Goal: Information Seeking & Learning: Learn about a topic

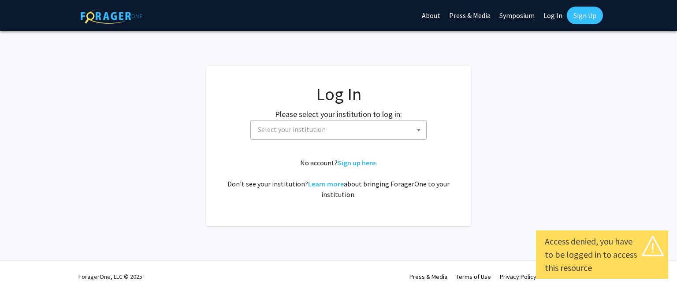
select select
click at [294, 123] on span "Select your institution" at bounding box center [340, 130] width 172 height 18
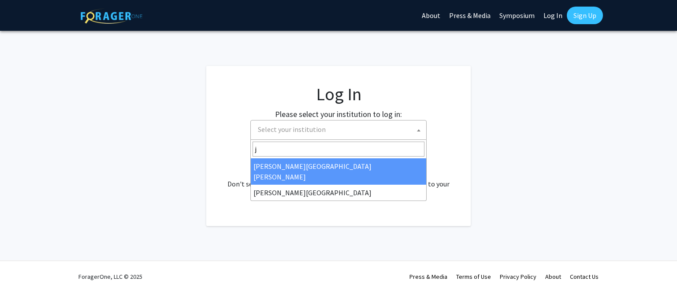
type input "j"
select select "1"
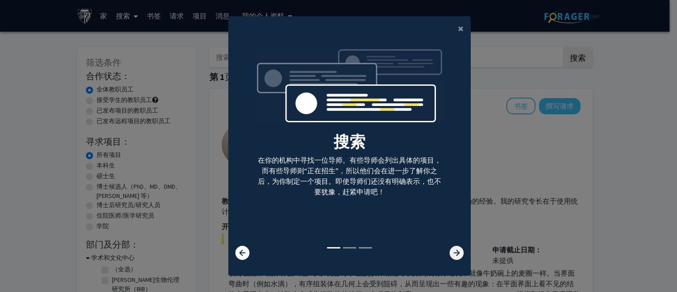
click at [449, 248] on icon at bounding box center [456, 253] width 14 height 14
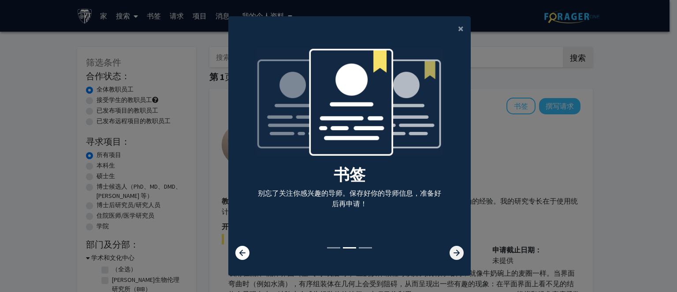
click at [449, 252] on icon at bounding box center [456, 253] width 14 height 14
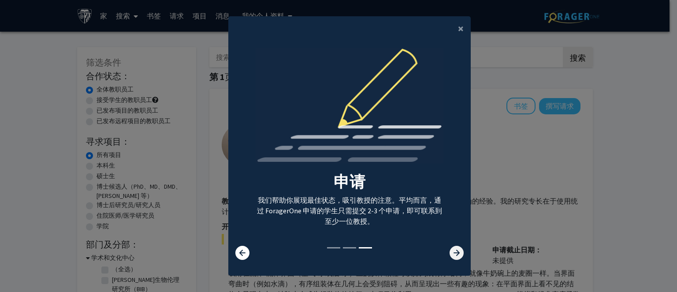
click at [449, 252] on icon at bounding box center [456, 253] width 14 height 14
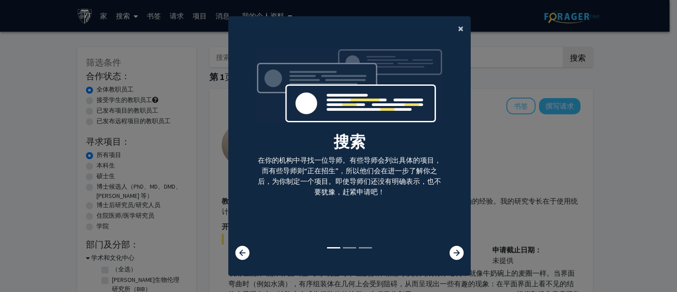
click at [453, 30] on button "×" at bounding box center [461, 28] width 20 height 25
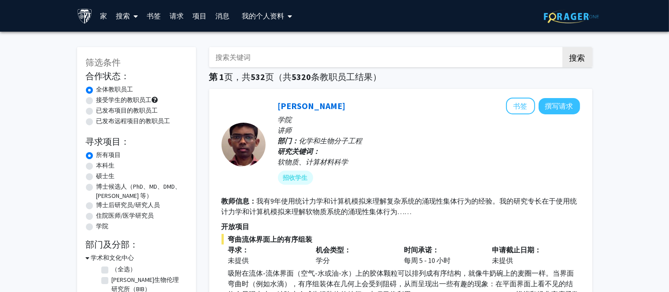
click at [115, 97] on font "接受学生的教职员工" at bounding box center [123, 100] width 55 height 8
click at [102, 97] on input "接受学生的教职员工" at bounding box center [99, 99] width 6 height 6
radio input "true"
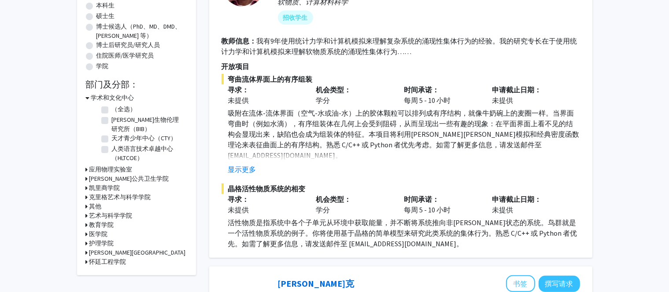
scroll to position [176, 0]
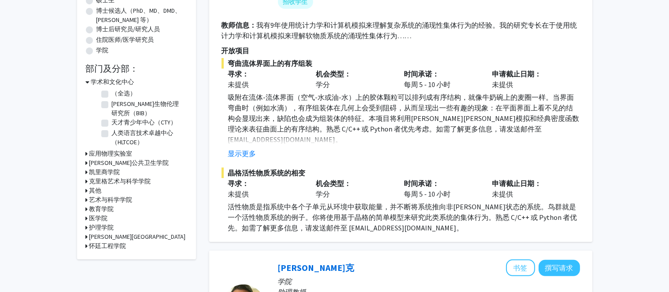
click at [115, 162] on font "[PERSON_NAME]公共卫生学院" at bounding box center [129, 163] width 80 height 8
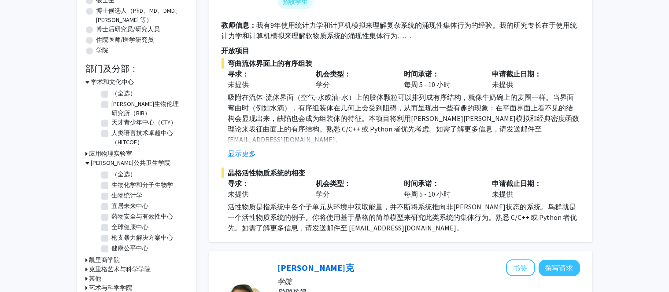
click at [115, 162] on font "[PERSON_NAME]公共卫生学院" at bounding box center [131, 163] width 80 height 8
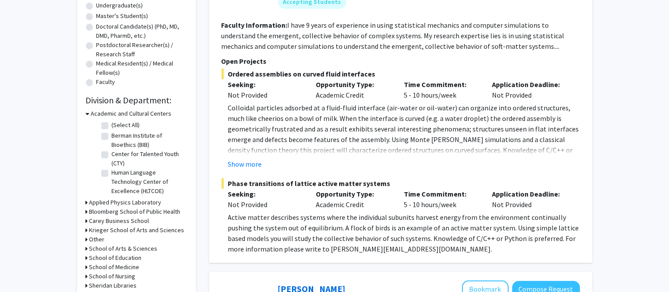
click at [136, 245] on h3 "School of Arts & Sciences" at bounding box center [123, 248] width 68 height 9
click at [136, 245] on h3 "School of Arts & Sciences" at bounding box center [125, 248] width 68 height 9
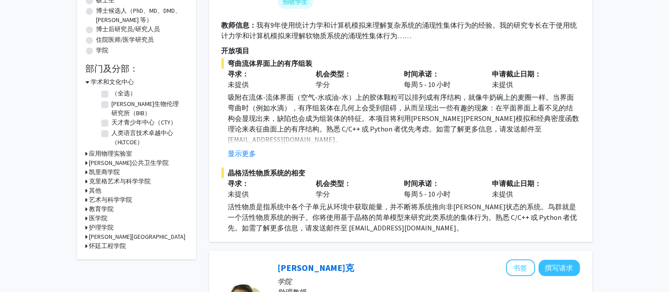
scroll to position [160, 0]
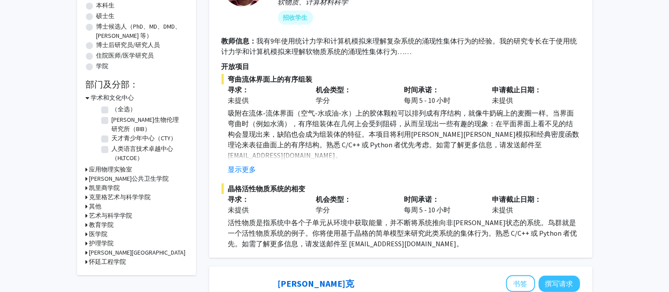
click at [114, 185] on font "凯里商学院" at bounding box center [104, 188] width 31 height 8
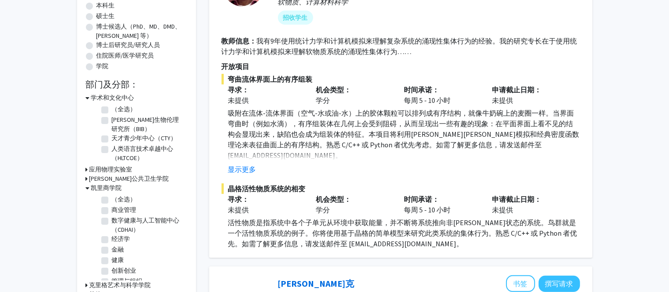
click at [112, 200] on label "（全选）" at bounding box center [124, 199] width 25 height 9
click at [112, 200] on input "（全选）" at bounding box center [115, 198] width 6 height 6
checkbox input "true"
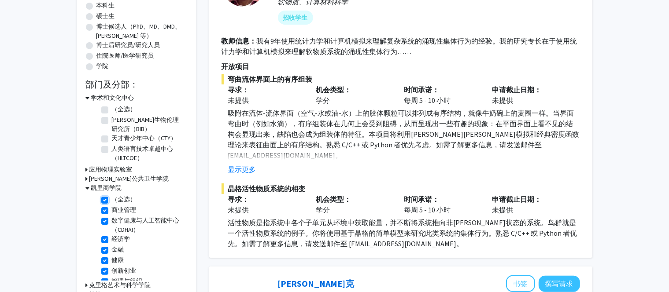
checkbox input "true"
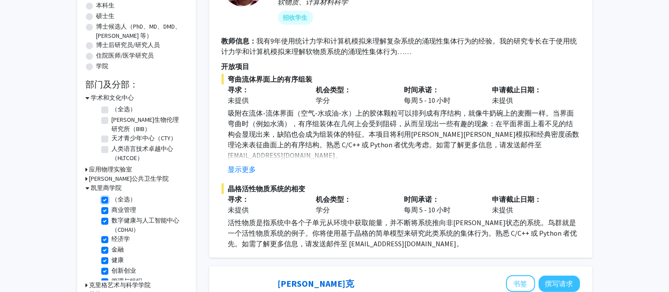
checkbox input "true"
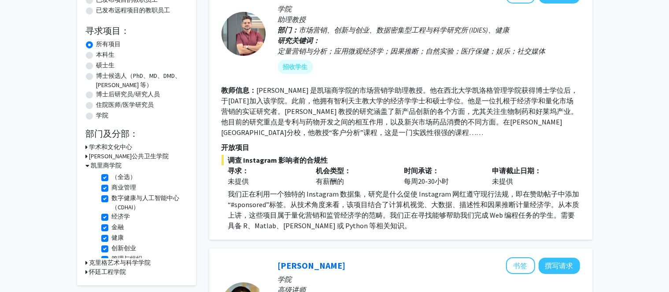
scroll to position [132, 0]
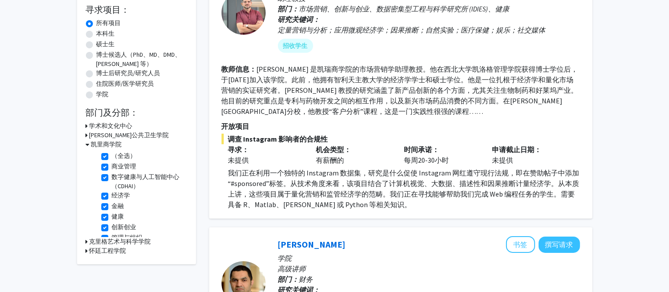
click at [115, 126] on font "学术和文化中心" at bounding box center [110, 126] width 43 height 8
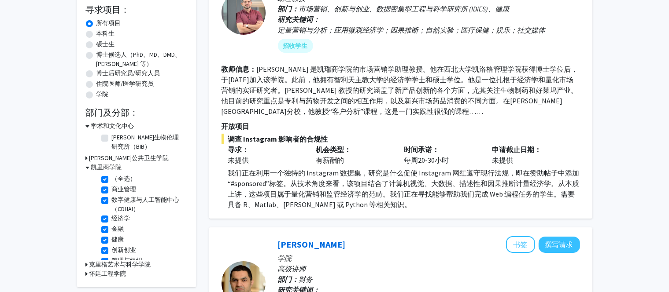
click at [115, 126] on font "学术和文化中心" at bounding box center [112, 126] width 43 height 8
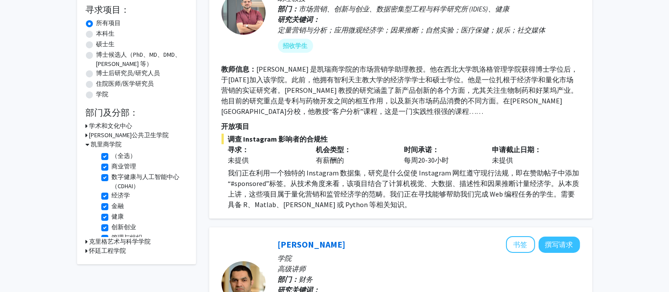
click at [113, 138] on font "[PERSON_NAME]公共卫生学院" at bounding box center [129, 135] width 80 height 8
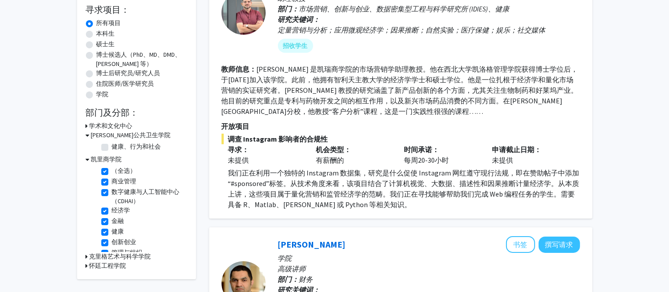
click at [113, 136] on font "[PERSON_NAME]公共卫生学院" at bounding box center [131, 135] width 80 height 8
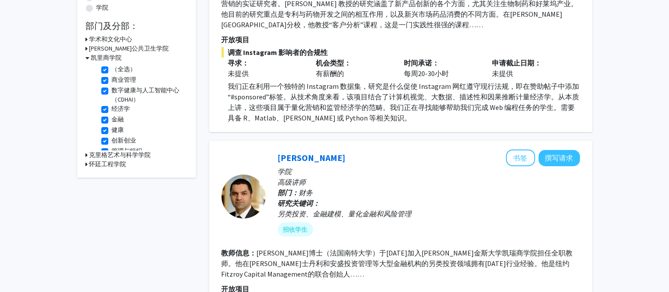
scroll to position [220, 0]
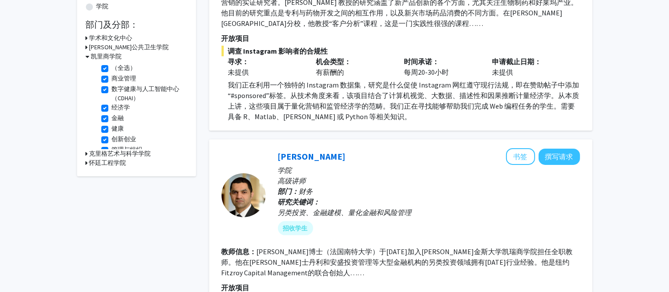
click at [115, 156] on font "克里格艺术与科学学院" at bounding box center [120, 154] width 62 height 8
click at [120, 175] on font "经济学系" at bounding box center [124, 176] width 25 height 8
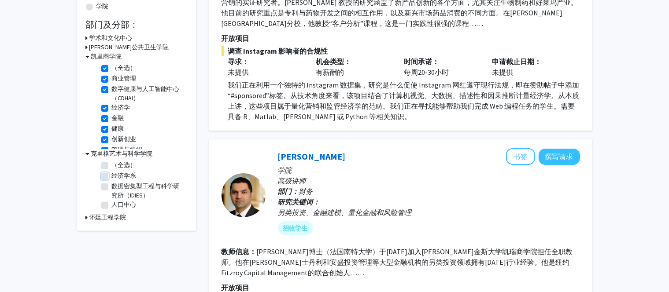
click at [118, 175] on input "经济学系" at bounding box center [115, 174] width 6 height 6
checkbox input "true"
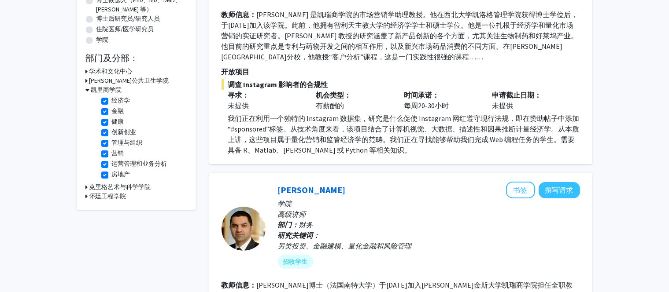
scroll to position [308, 0]
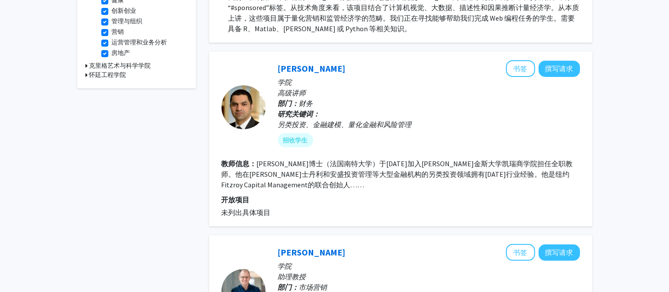
click at [133, 64] on font "克里格艺术与科学学院" at bounding box center [120, 66] width 62 height 8
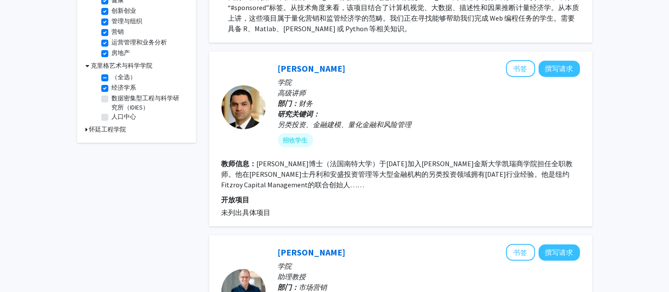
click at [117, 126] on font "怀廷工程学院" at bounding box center [107, 130] width 37 height 8
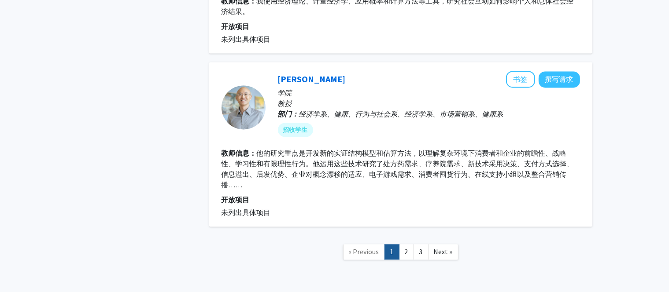
scroll to position [1806, 0]
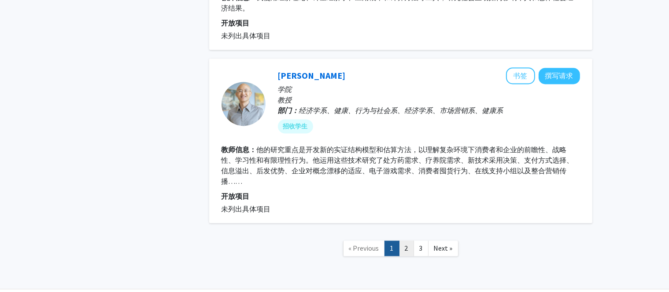
click at [409, 242] on link "2" at bounding box center [406, 248] width 15 height 15
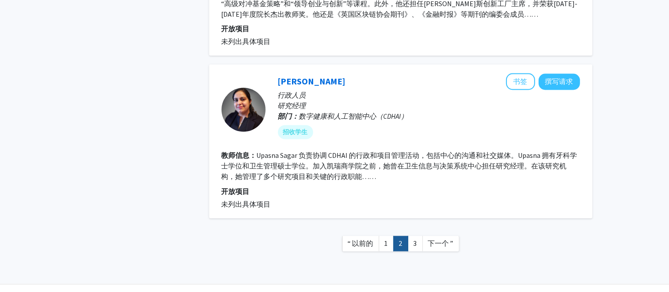
scroll to position [1652, 0]
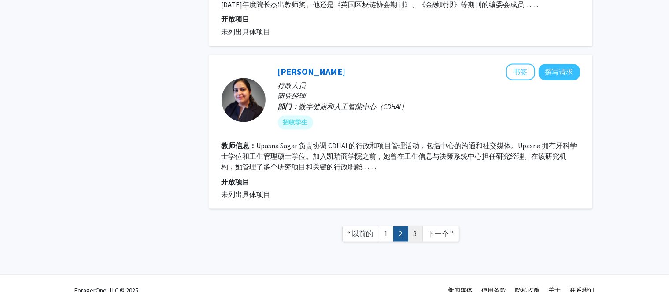
click at [418, 227] on link "3" at bounding box center [415, 234] width 15 height 15
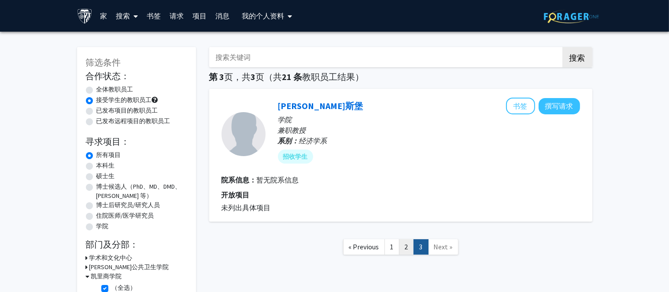
click at [406, 241] on link "2" at bounding box center [406, 247] width 15 height 15
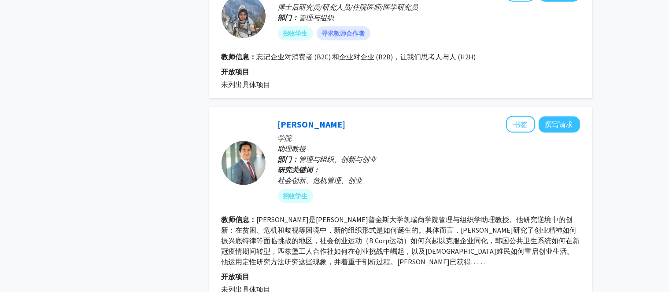
scroll to position [1454, 0]
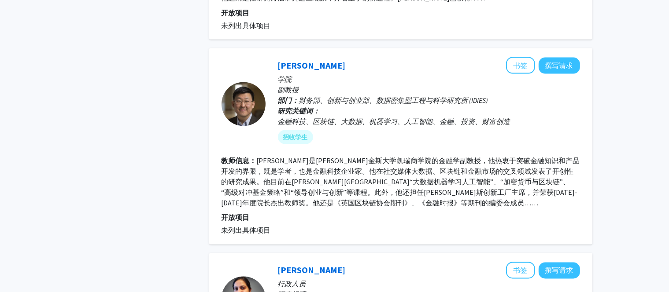
click at [301, 85] on p "副教授" at bounding box center [429, 90] width 302 height 11
click at [240, 214] on font "开放项目" at bounding box center [236, 218] width 28 height 9
drag, startPoint x: 335, startPoint y: 166, endPoint x: 403, endPoint y: 166, distance: 68.3
click at [403, 166] on font "[PERSON_NAME]是[PERSON_NAME]金斯大学凯瑞商学院的金融学副教授，他热衷于突破金融知识和产品开发的界限，既是学者，也是金融科技企业家。他…" at bounding box center [401, 181] width 359 height 51
copy font "商学院教授“大数据机"
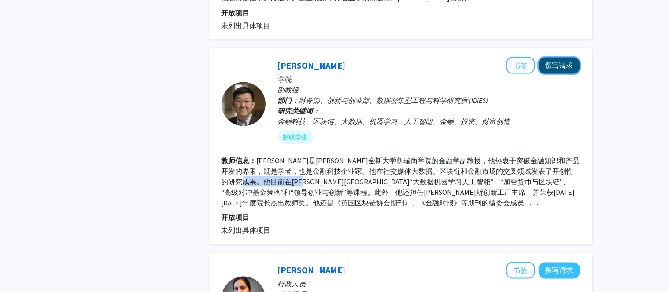
click at [559, 61] on font "撰写请求" at bounding box center [559, 65] width 28 height 9
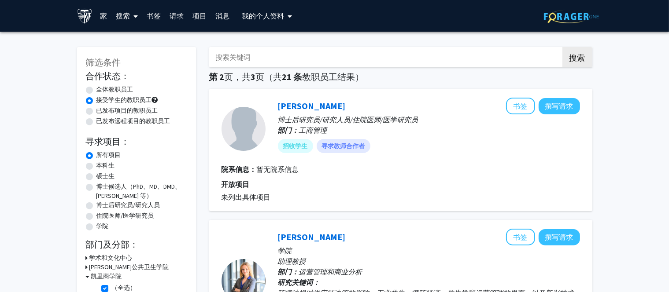
click at [118, 88] on font "全体教职员工" at bounding box center [114, 89] width 37 height 8
click at [102, 88] on input "全体教职员工" at bounding box center [99, 88] width 6 height 6
radio input "true"
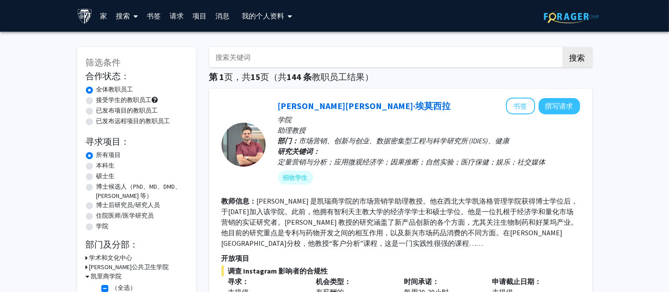
click at [151, 121] on font "已发布远程项目的教职员工" at bounding box center [133, 121] width 74 height 8
click at [102, 121] on input "已发布远程项目的教职员工" at bounding box center [99, 120] width 6 height 6
radio input "true"
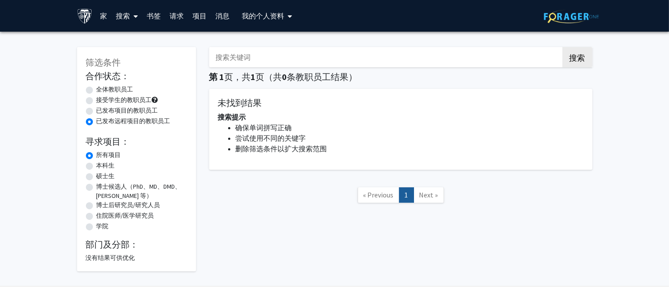
click at [149, 108] on font "已发布项目的教职员工" at bounding box center [127, 111] width 62 height 8
click at [102, 108] on input "已发布项目的教职员工" at bounding box center [99, 109] width 6 height 6
radio input "true"
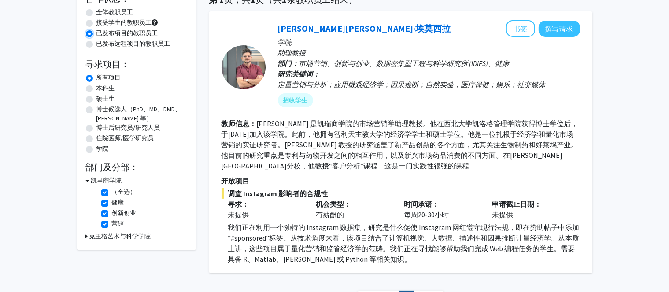
scroll to position [67, 0]
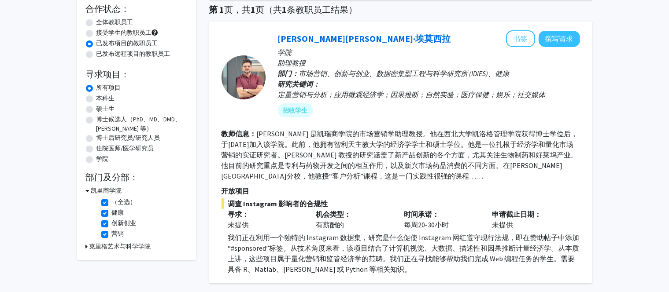
click at [117, 30] on font "接受学生的教职员工" at bounding box center [123, 33] width 55 height 8
click at [102, 30] on input "接受学生的教职员工" at bounding box center [99, 31] width 6 height 6
radio input "true"
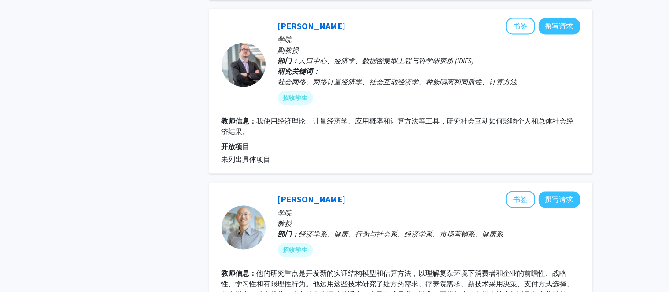
scroll to position [1806, 0]
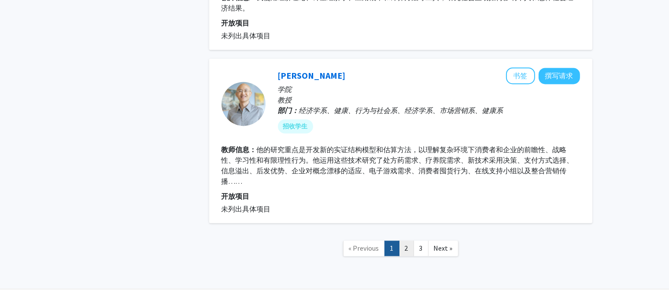
click at [406, 243] on link "2" at bounding box center [406, 248] width 15 height 15
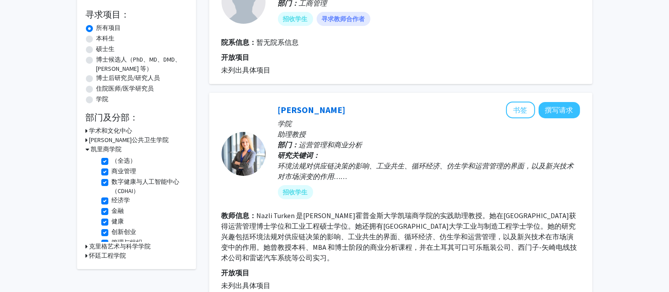
scroll to position [132, 0]
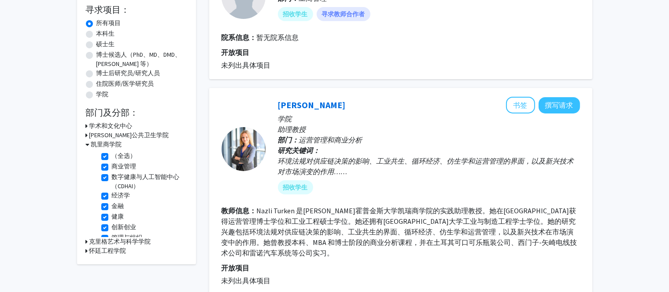
click at [98, 133] on font "[PERSON_NAME]公共卫生学院" at bounding box center [129, 135] width 80 height 8
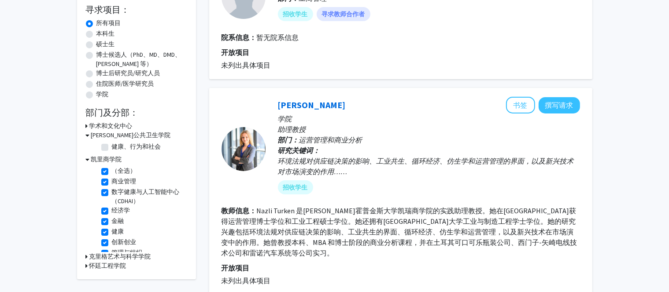
scroll to position [148, 0]
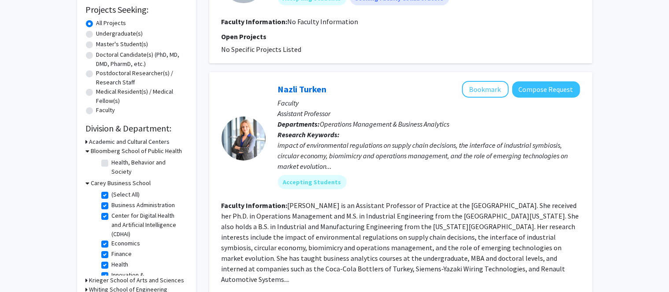
click at [112, 163] on label "Health, Behavior and Society" at bounding box center [148, 167] width 73 height 18
click at [112, 163] on input "Health, Behavior and Society" at bounding box center [115, 161] width 6 height 6
checkbox input "true"
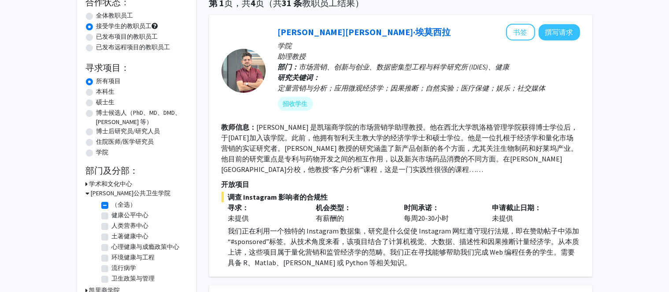
scroll to position [264, 0]
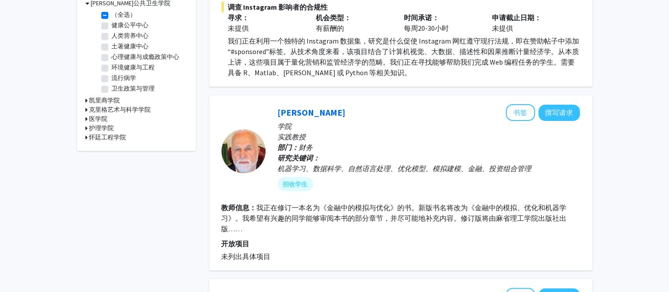
click at [118, 111] on font "克里格艺术与科学学院" at bounding box center [120, 110] width 62 height 8
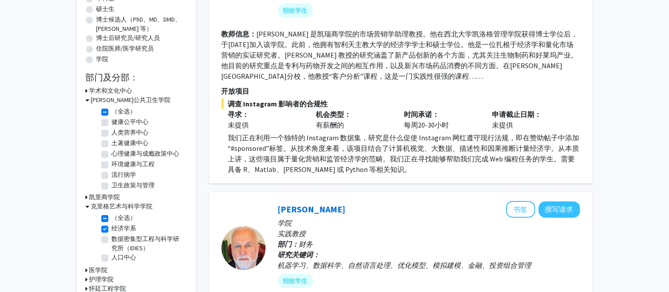
scroll to position [44, 0]
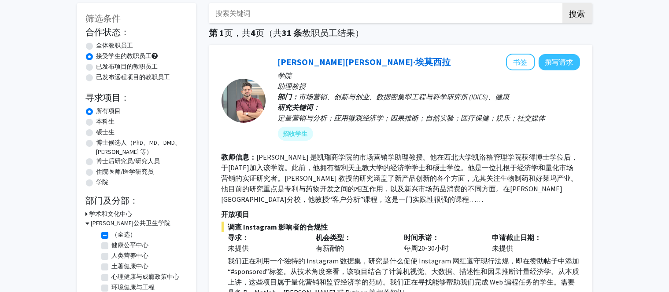
click at [116, 211] on font "学术和文化中心" at bounding box center [110, 214] width 43 height 8
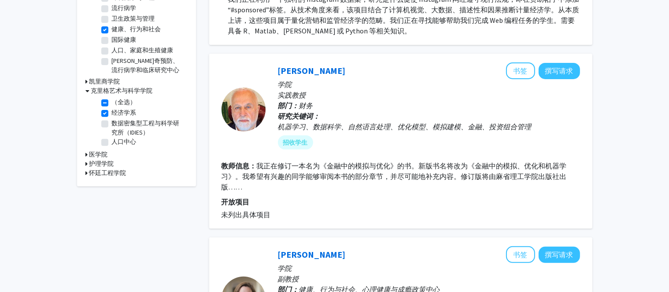
scroll to position [308, 0]
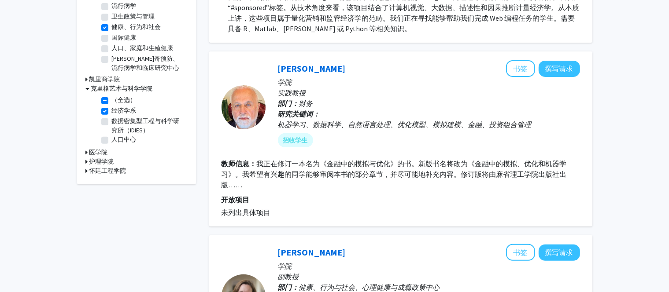
click at [106, 78] on font "凯里商学院" at bounding box center [104, 79] width 31 height 8
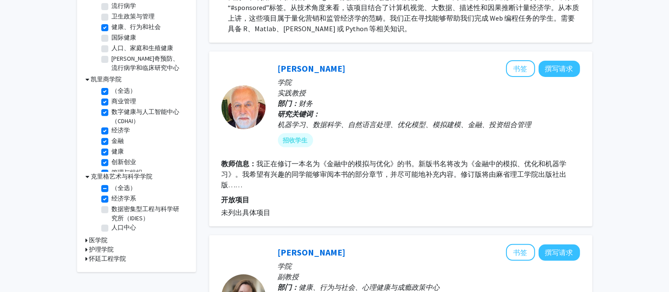
click at [106, 78] on font "凯里商学院" at bounding box center [106, 79] width 31 height 8
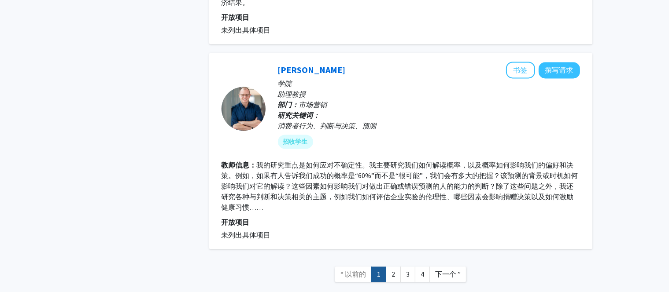
scroll to position [1894, 0]
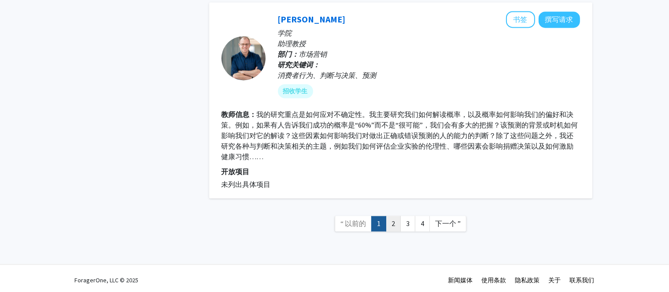
click at [396, 224] on link "2" at bounding box center [393, 223] width 15 height 15
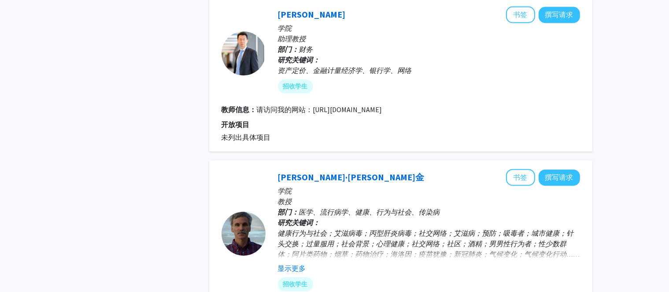
scroll to position [1850, 0]
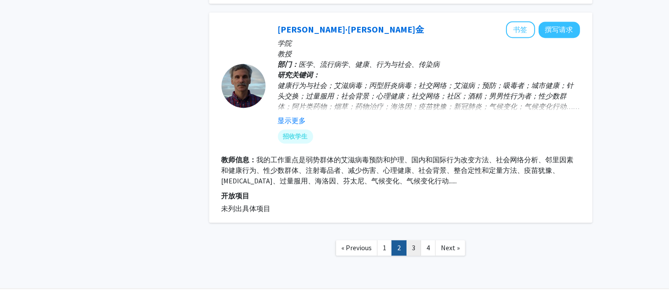
click at [417, 240] on link "3" at bounding box center [413, 247] width 15 height 15
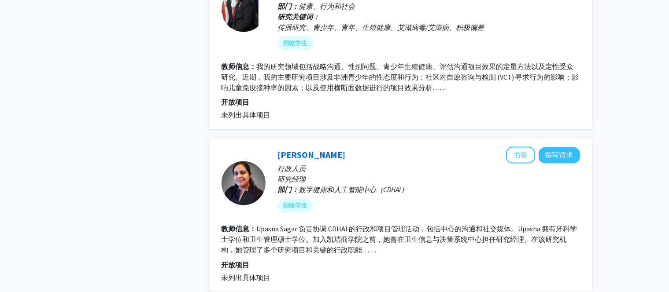
scroll to position [1642, 0]
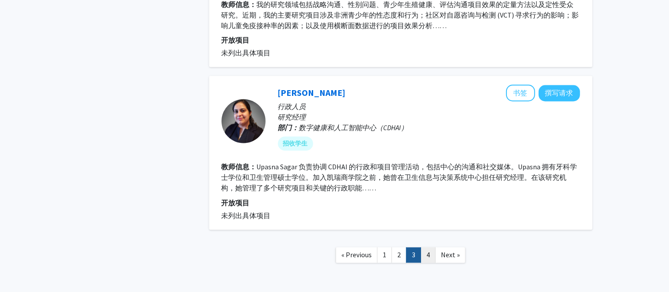
click at [428, 248] on link "4" at bounding box center [428, 255] width 15 height 15
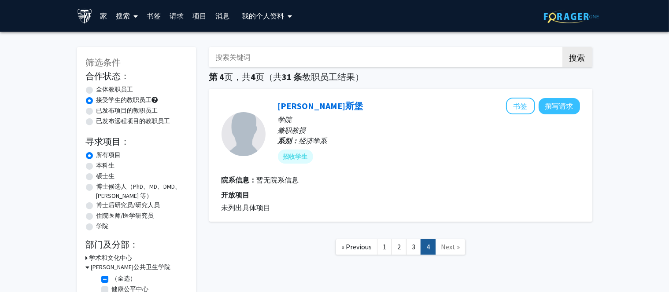
click at [109, 174] on font "硕士生" at bounding box center [105, 176] width 18 height 8
click at [102, 174] on input "硕士生" at bounding box center [99, 175] width 6 height 6
radio input "true"
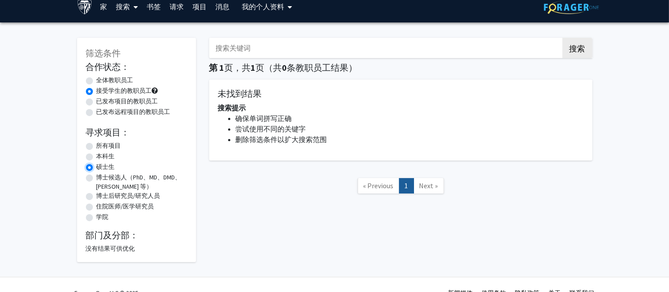
scroll to position [26, 0]
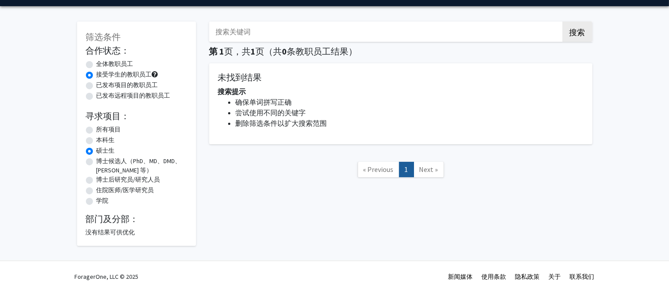
click at [107, 128] on font "所有项目" at bounding box center [108, 130] width 25 height 8
click at [102, 128] on input "所有项目" at bounding box center [99, 128] width 6 height 6
radio input "true"
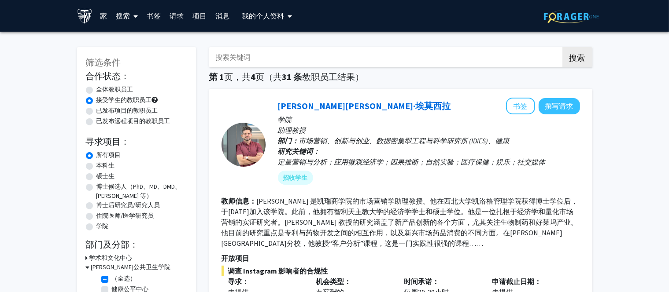
click at [116, 87] on font "全体教职员工" at bounding box center [114, 89] width 37 height 8
click at [102, 87] on input "全体教职员工" at bounding box center [99, 88] width 6 height 6
radio input "true"
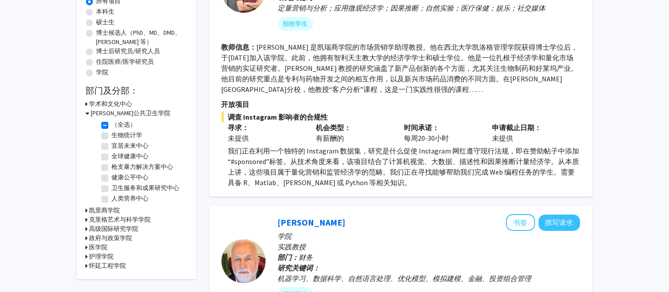
scroll to position [220, 0]
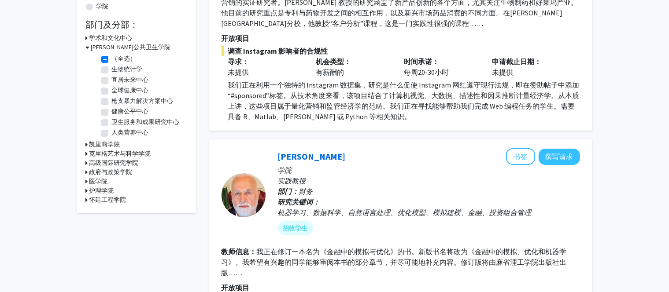
click at [109, 160] on font "高级国际研究学院" at bounding box center [113, 163] width 49 height 8
click at [112, 174] on label "国际经济学" at bounding box center [127, 174] width 31 height 9
click at [112, 174] on input "国际经济学" at bounding box center [115, 173] width 6 height 6
checkbox input "true"
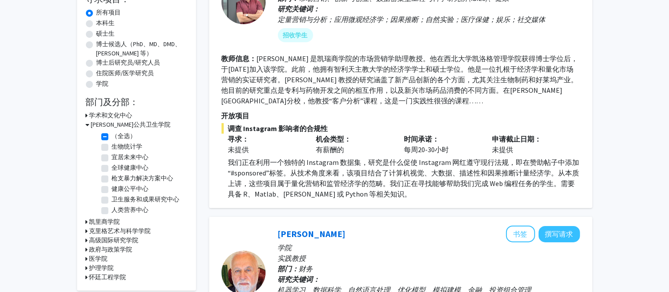
scroll to position [220, 0]
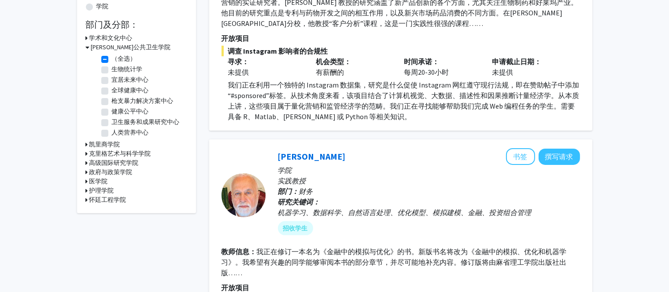
click at [97, 47] on font "[PERSON_NAME]公共卫生学院" at bounding box center [131, 47] width 80 height 8
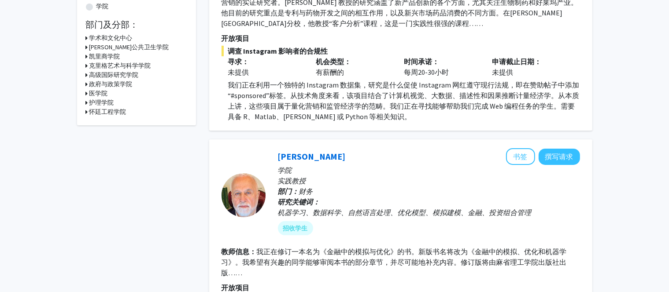
click at [97, 47] on font "[PERSON_NAME]公共卫生学院" at bounding box center [129, 47] width 80 height 8
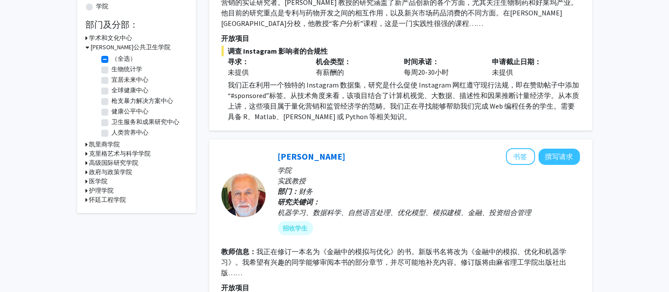
click at [112, 56] on label "（全选）" at bounding box center [124, 58] width 25 height 9
click at [112, 56] on input "（全选）" at bounding box center [115, 57] width 6 height 6
checkbox input "false"
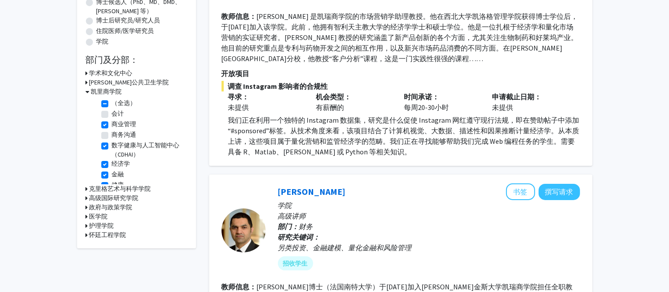
scroll to position [176, 0]
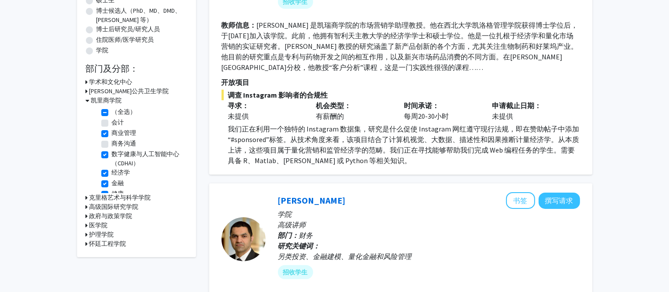
click at [95, 91] on font "[PERSON_NAME]公共卫生学院" at bounding box center [129, 91] width 80 height 8
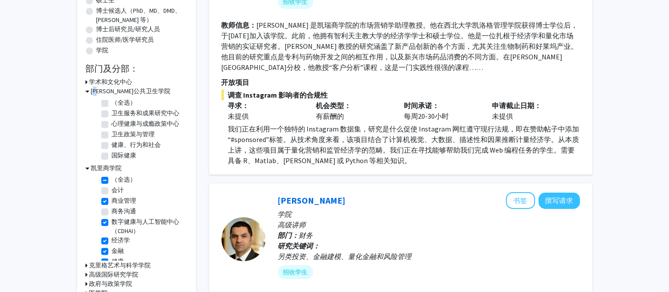
click at [95, 91] on font "[PERSON_NAME]公共卫生学院" at bounding box center [131, 91] width 80 height 8
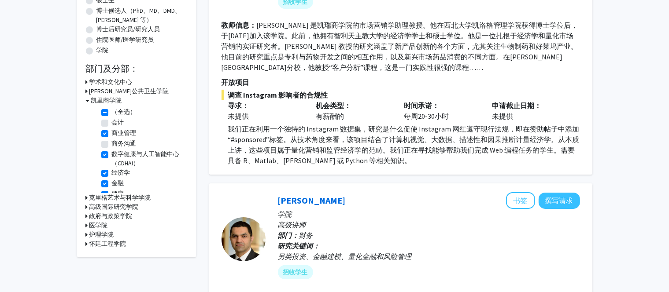
click at [112, 112] on label "（全选）" at bounding box center [124, 111] width 25 height 9
click at [112, 112] on input "（全选）" at bounding box center [115, 110] width 6 height 6
checkbox input "false"
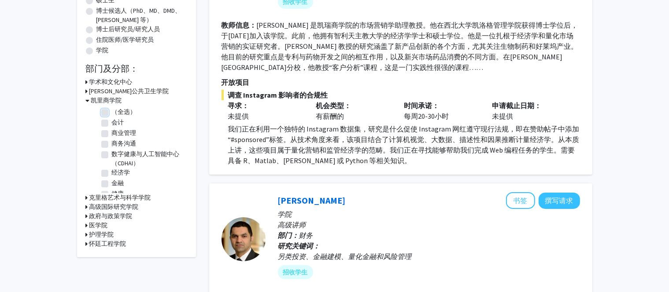
checkbox input "false"
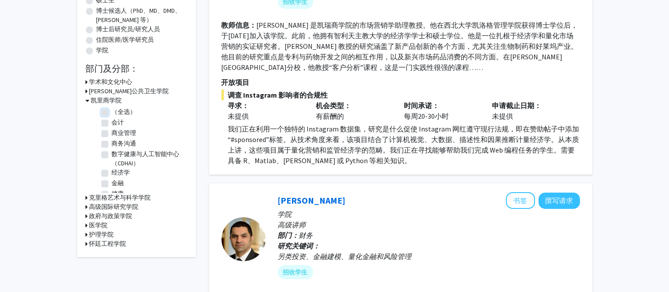
checkbox input "false"
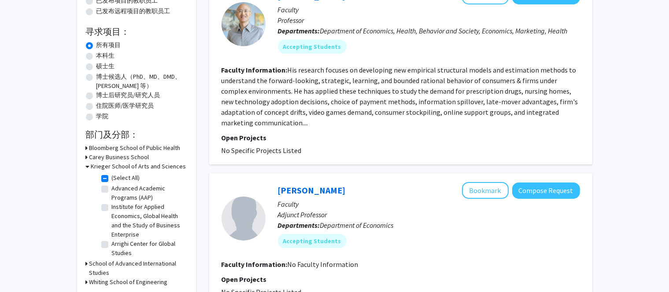
scroll to position [220, 0]
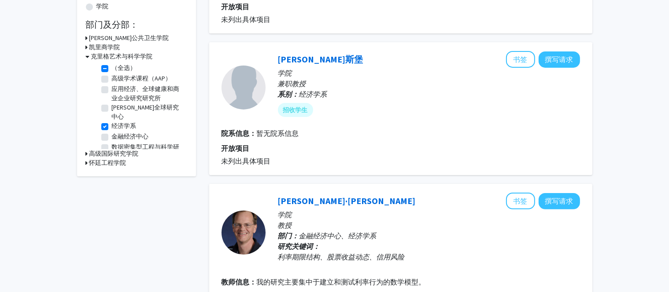
click at [95, 49] on font "凯里商学院" at bounding box center [104, 47] width 31 height 8
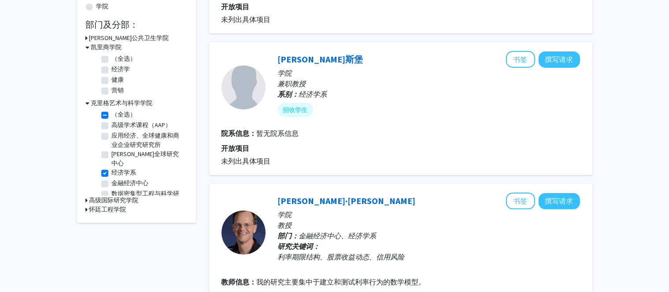
click at [112, 59] on label "（全选）" at bounding box center [124, 58] width 25 height 9
click at [112, 59] on input "（全选）" at bounding box center [115, 57] width 6 height 6
checkbox input "true"
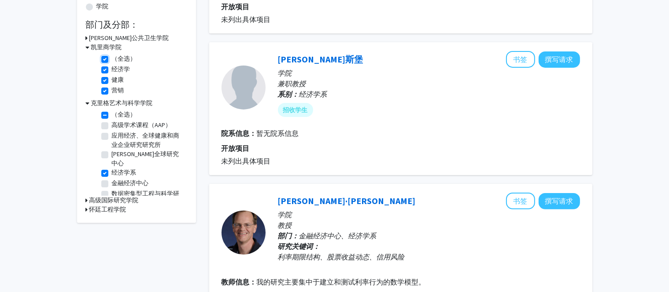
checkbox input "true"
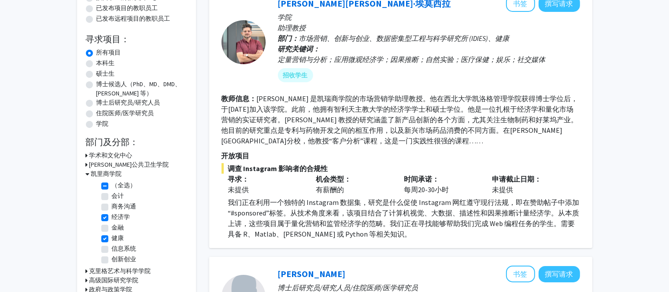
scroll to position [220, 0]
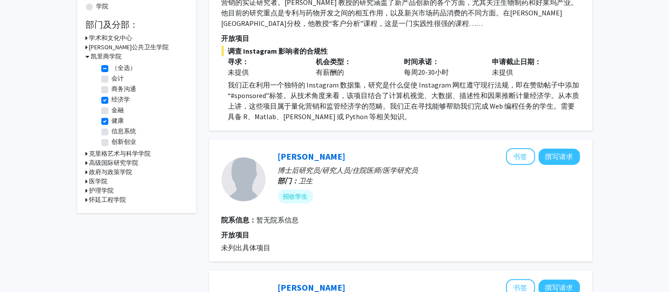
click at [97, 161] on font "高级国际研究学院" at bounding box center [113, 163] width 49 height 8
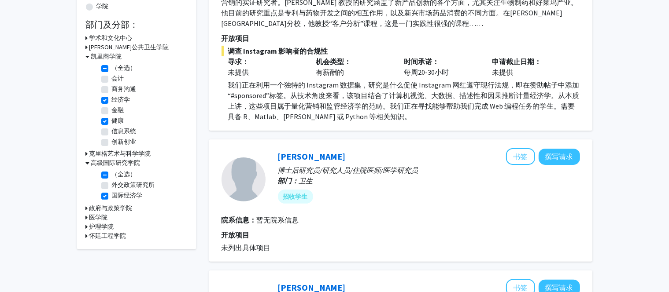
click at [96, 151] on font "克里格艺术与科学学院" at bounding box center [120, 154] width 62 height 8
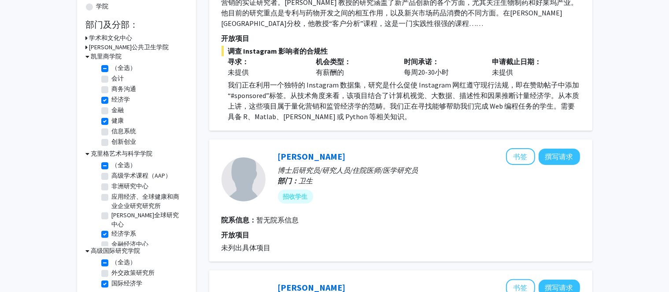
click at [112, 163] on label "（全选）" at bounding box center [124, 165] width 25 height 9
click at [112, 163] on input "（全选）" at bounding box center [115, 164] width 6 height 6
checkbox input "false"
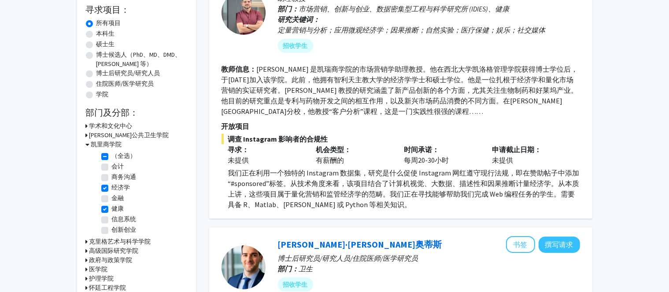
scroll to position [176, 0]
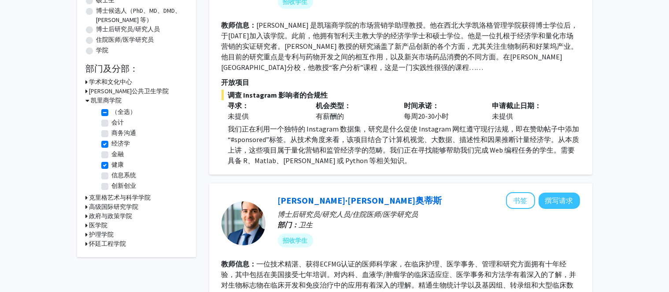
click at [98, 224] on font "医学院" at bounding box center [98, 226] width 18 height 8
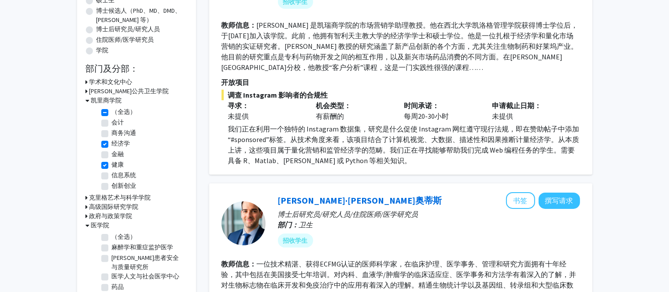
click at [98, 224] on font "医学院" at bounding box center [100, 226] width 18 height 8
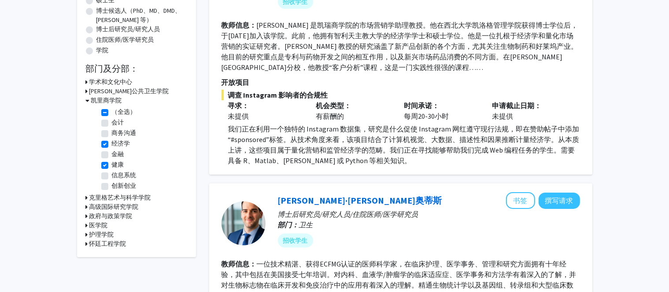
click at [100, 237] on font "护理学院" at bounding box center [101, 235] width 25 height 8
click at [100, 237] on font "护理学院" at bounding box center [103, 235] width 25 height 8
click at [100, 241] on font "怀廷工程学院" at bounding box center [107, 244] width 37 height 8
click at [100, 241] on font "怀廷工程学院" at bounding box center [109, 244] width 37 height 8
click at [102, 216] on font "政府与政策学院" at bounding box center [110, 216] width 43 height 8
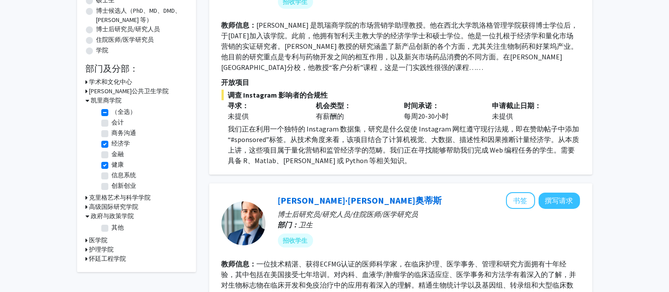
click at [102, 216] on font "政府与政策学院" at bounding box center [112, 216] width 43 height 8
click at [104, 206] on font "高级国际研究学院" at bounding box center [113, 207] width 49 height 8
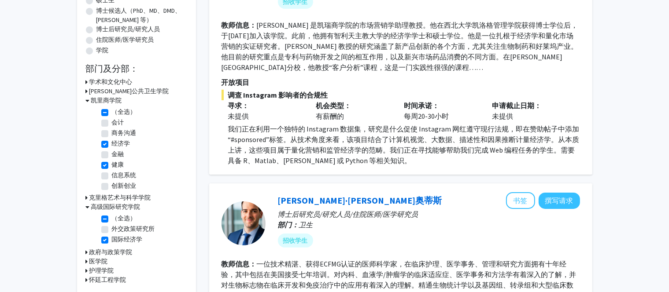
click at [104, 206] on font "高级国际研究学院" at bounding box center [115, 207] width 49 height 8
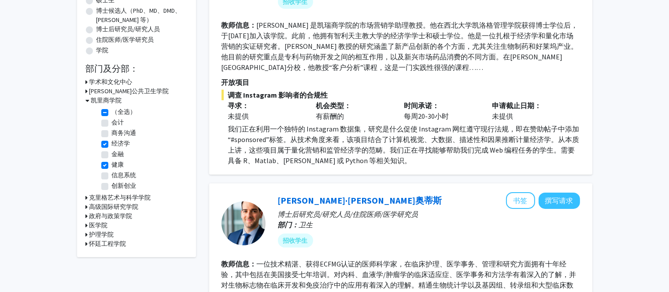
click at [116, 197] on font "克里格艺术与科学学院" at bounding box center [120, 198] width 62 height 8
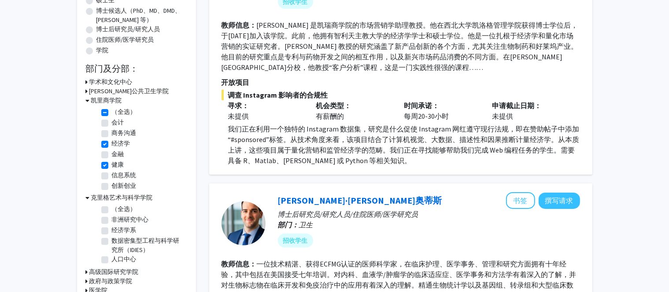
click at [116, 197] on font "克里格艺术与科学学院" at bounding box center [122, 198] width 62 height 8
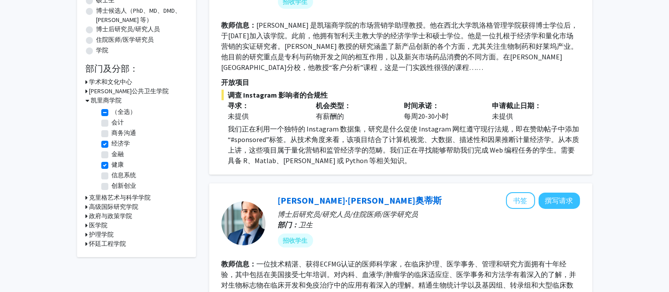
click at [111, 90] on font "[PERSON_NAME]公共卫生学院" at bounding box center [129, 91] width 80 height 8
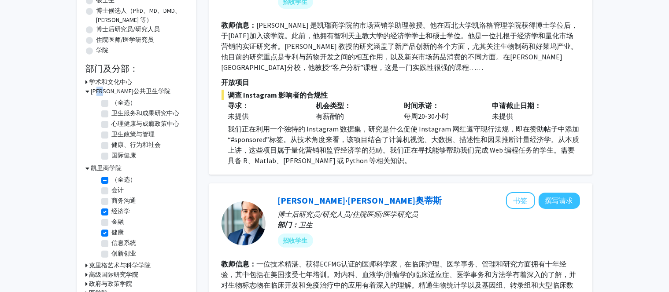
click at [111, 90] on font "[PERSON_NAME]公共卫生学院" at bounding box center [131, 91] width 80 height 8
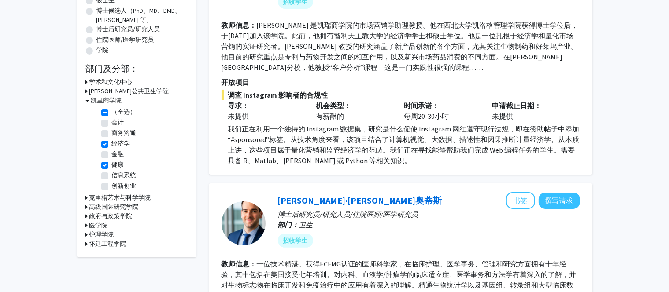
click at [92, 81] on font "学术和文化中心" at bounding box center [110, 82] width 43 height 8
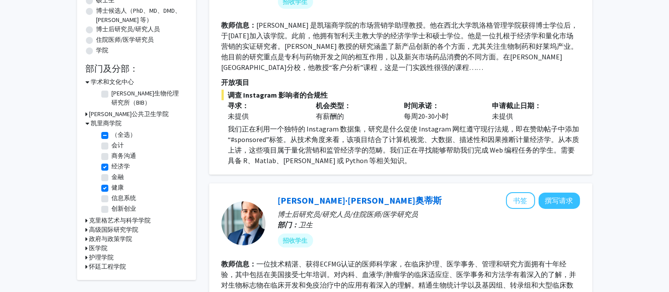
click at [92, 81] on font "学术和文化中心" at bounding box center [112, 82] width 43 height 8
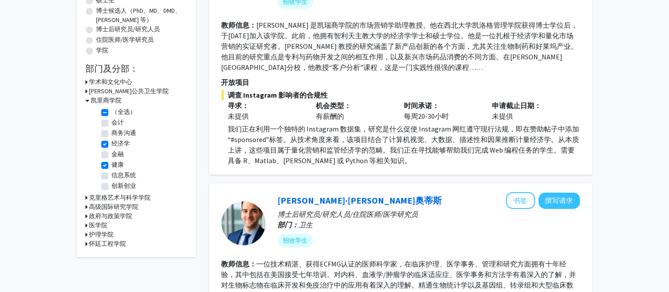
click at [91, 99] on font "凯里商学院" at bounding box center [106, 100] width 31 height 8
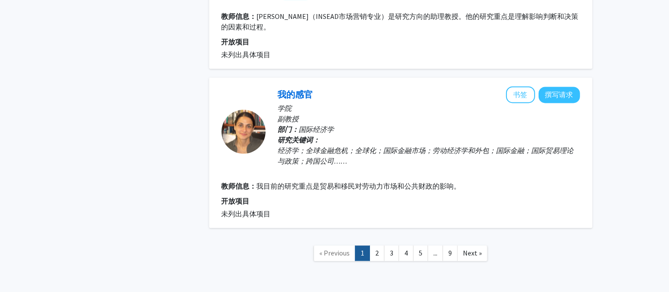
scroll to position [1732, 0]
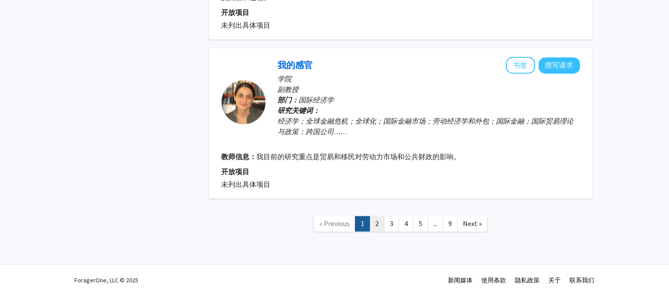
click at [381, 222] on link "2" at bounding box center [377, 223] width 15 height 15
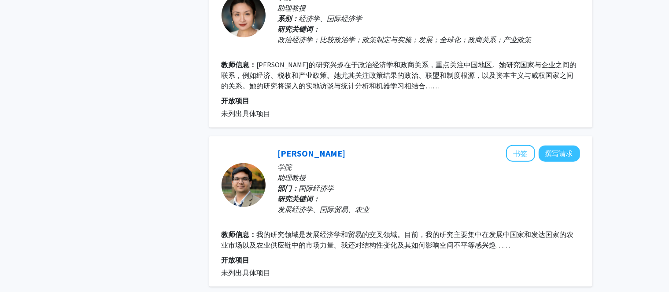
scroll to position [925, 0]
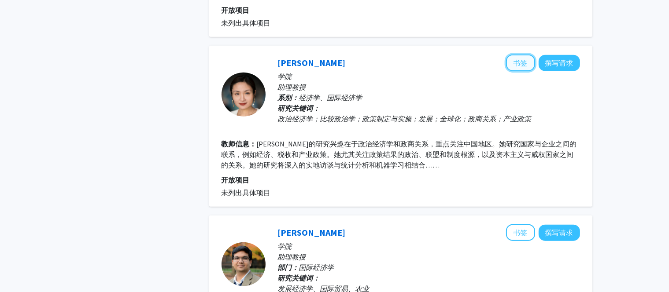
click at [522, 59] on font "书签" at bounding box center [521, 63] width 14 height 9
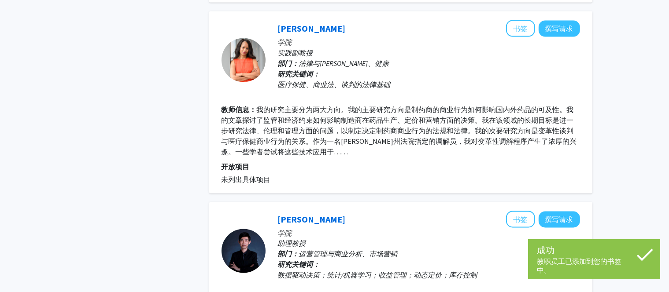
scroll to position [1542, 0]
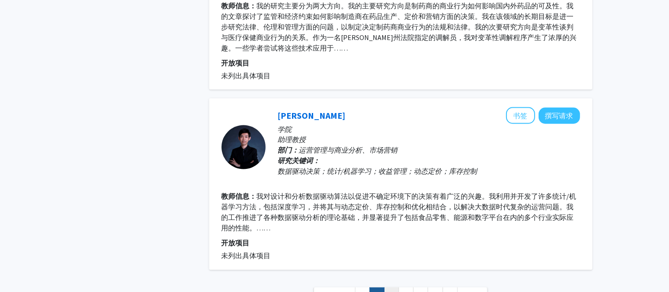
click at [396, 288] on link "3" at bounding box center [391, 295] width 15 height 15
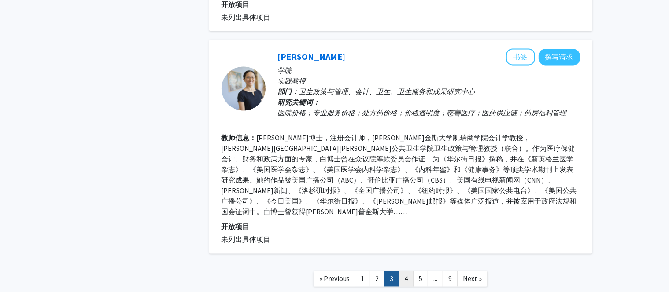
scroll to position [1645, 0]
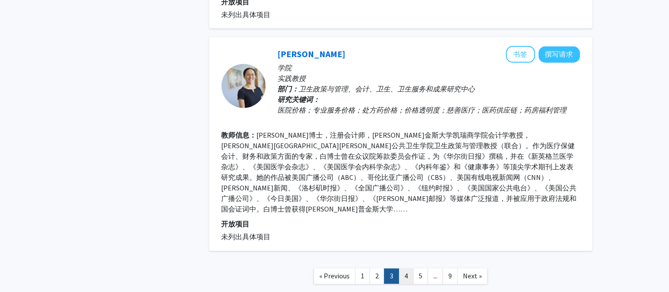
click at [411, 269] on link "4" at bounding box center [406, 276] width 15 height 15
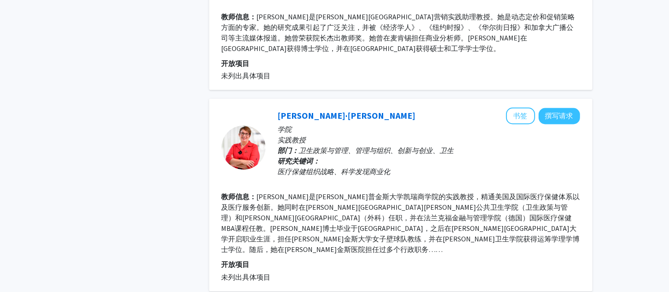
scroll to position [1656, 0]
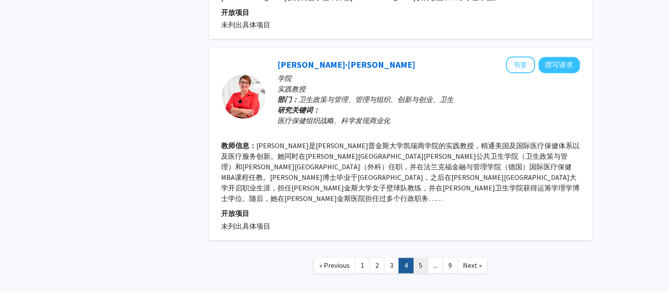
click at [419, 259] on link "5" at bounding box center [420, 266] width 15 height 15
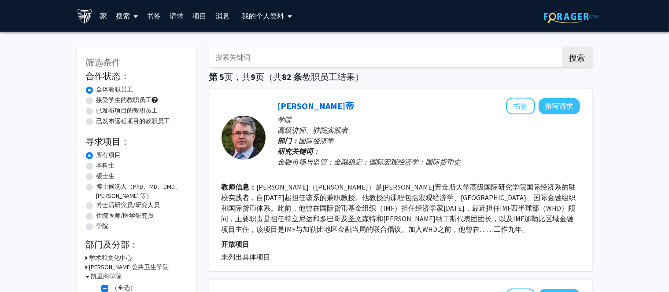
click at [139, 109] on font "已发布项目的教职员工" at bounding box center [127, 111] width 62 height 8
click at [102, 109] on input "已发布项目的教职员工" at bounding box center [99, 109] width 6 height 6
radio input "true"
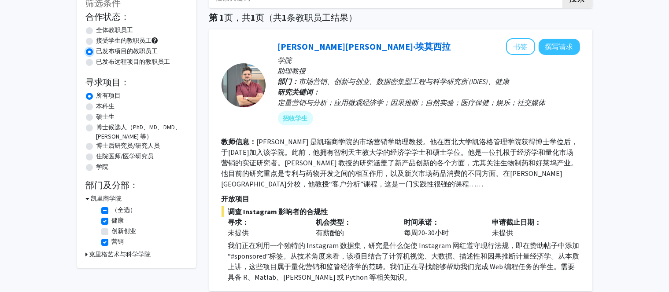
scroll to position [44, 0]
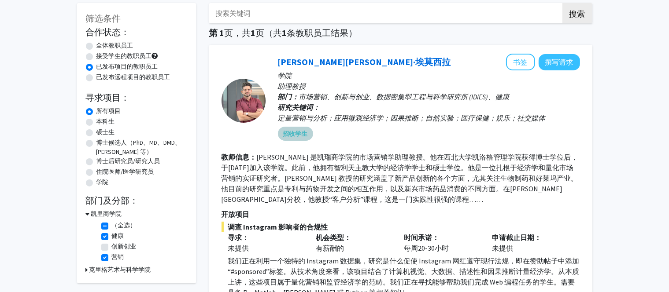
click at [306, 139] on mat-chip "招收学生" at bounding box center [295, 134] width 35 height 14
click at [305, 134] on font "招收学生" at bounding box center [295, 134] width 25 height 8
click at [158, 56] on span at bounding box center [155, 56] width 6 height 6
click at [120, 47] on font "全体教职员工" at bounding box center [114, 45] width 37 height 8
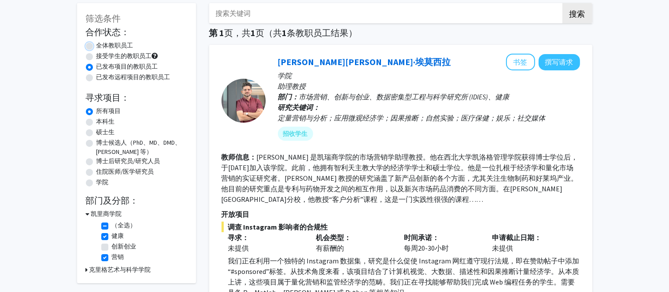
click at [102, 47] on input "全体教职员工" at bounding box center [99, 44] width 6 height 6
radio input "true"
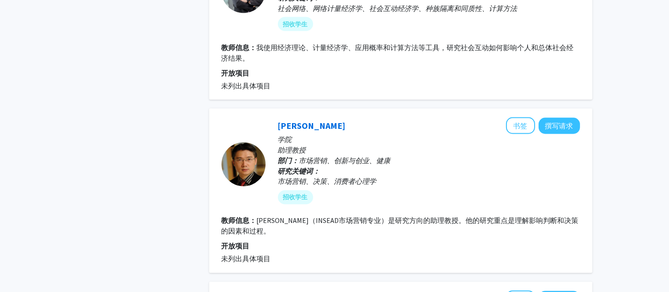
scroll to position [1732, 0]
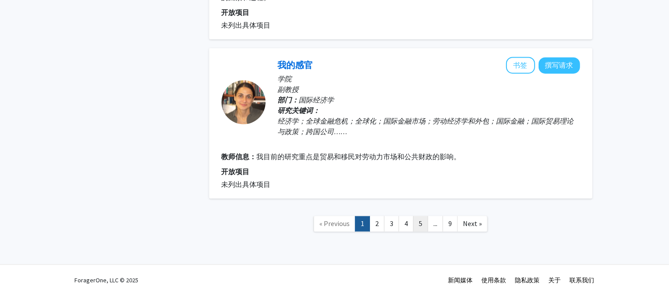
click at [418, 217] on link "5" at bounding box center [420, 223] width 15 height 15
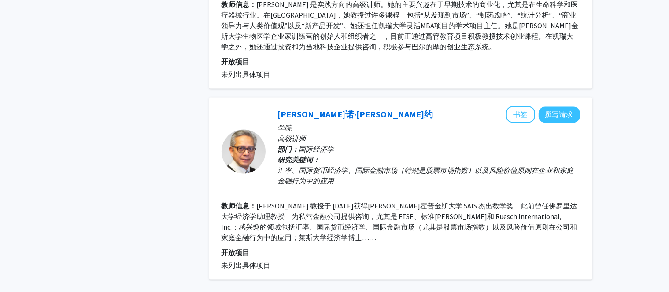
scroll to position [1674, 0]
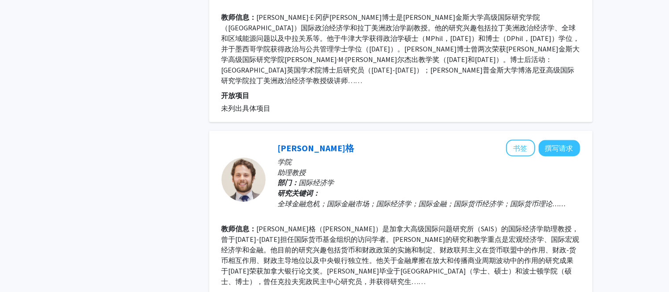
scroll to position [1718, 0]
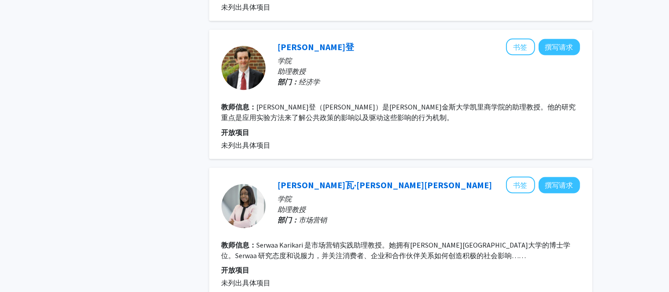
scroll to position [1455, 0]
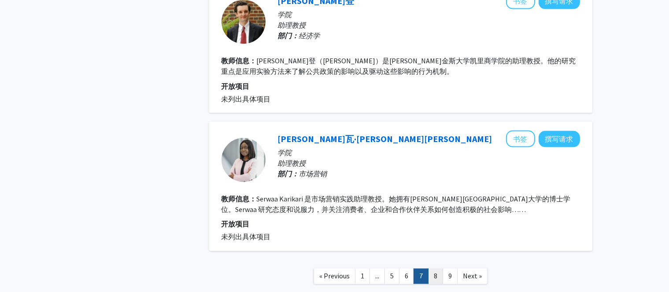
click at [437, 269] on link "8" at bounding box center [435, 276] width 15 height 15
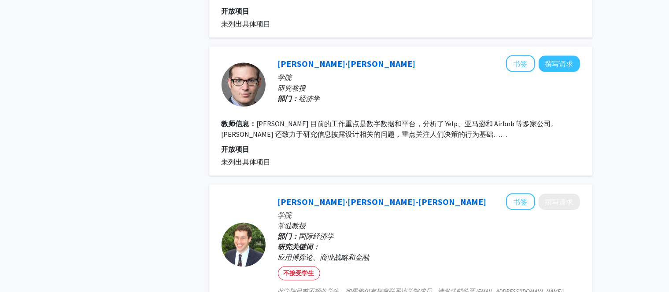
scroll to position [1586, 0]
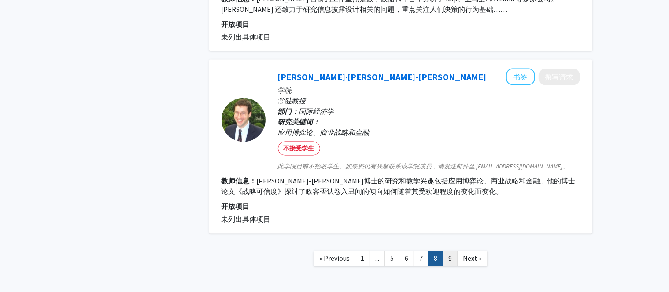
click at [454, 252] on link "9" at bounding box center [450, 259] width 15 height 15
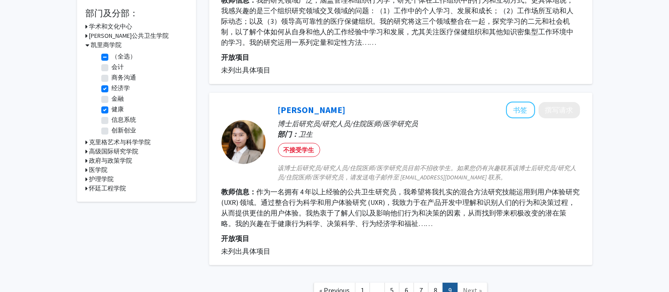
scroll to position [264, 0]
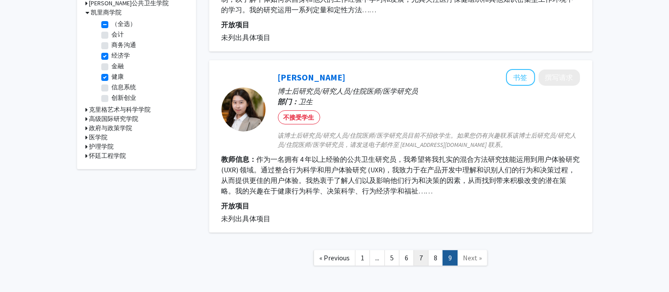
click at [427, 255] on link "7" at bounding box center [421, 258] width 15 height 15
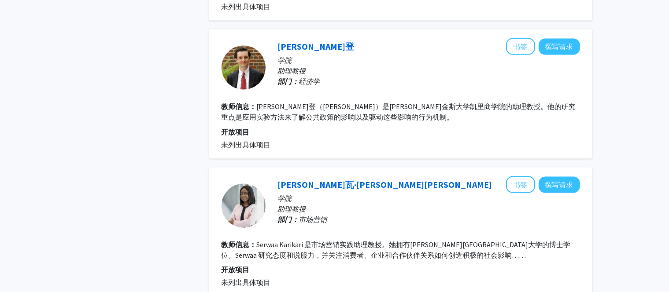
scroll to position [1409, 0]
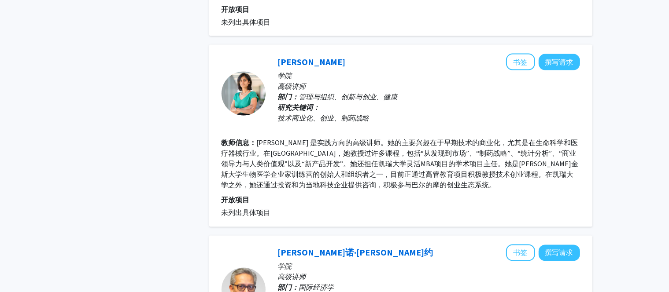
scroll to position [1674, 0]
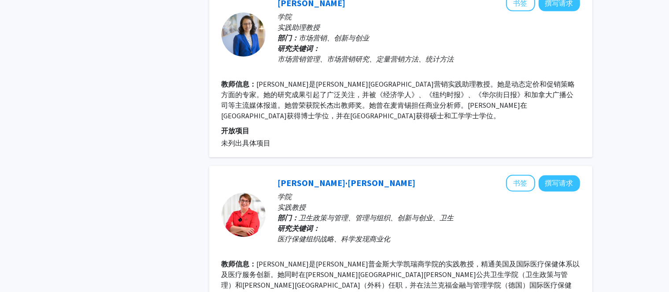
scroll to position [1656, 0]
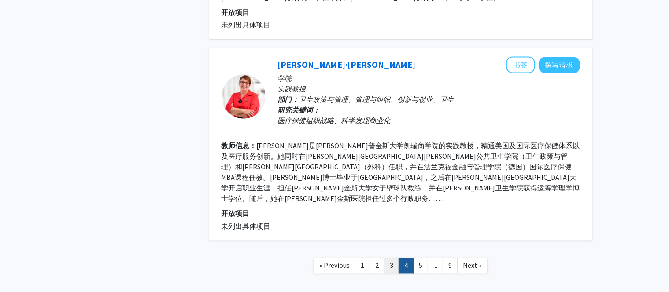
click at [390, 259] on link "3" at bounding box center [391, 266] width 15 height 15
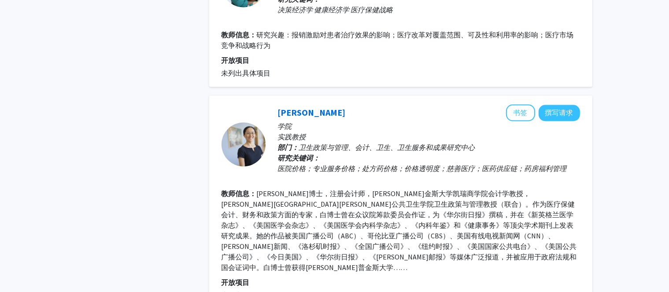
scroll to position [1630, 0]
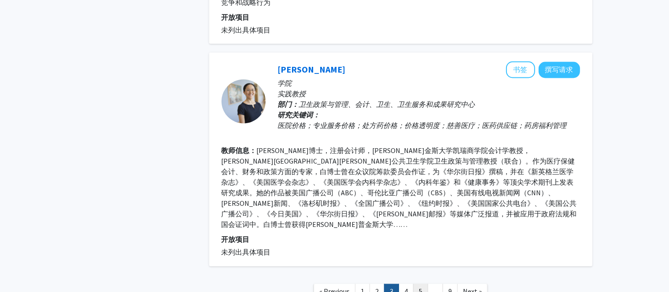
click at [416, 285] on link "5" at bounding box center [420, 292] width 15 height 15
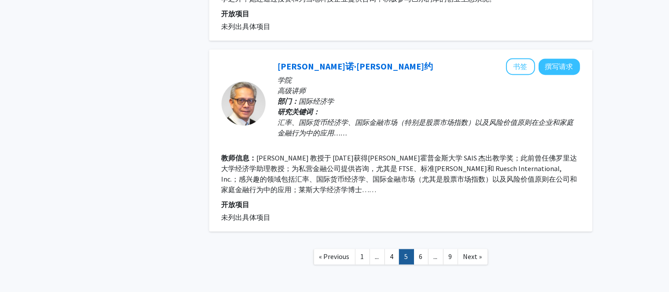
scroll to position [1730, 0]
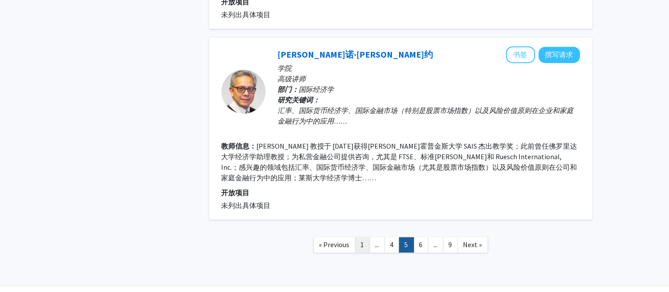
click at [366, 237] on link "1" at bounding box center [362, 244] width 15 height 15
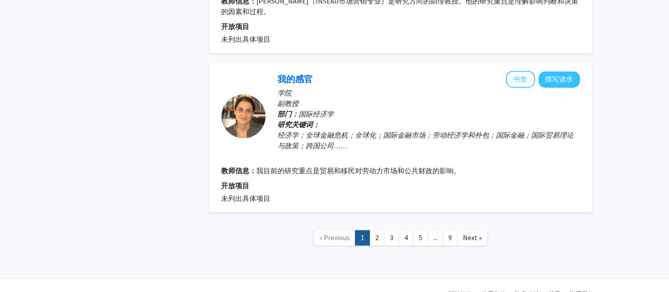
scroll to position [1732, 0]
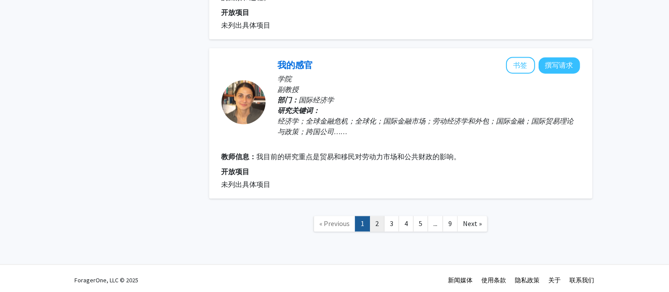
click at [378, 216] on link "2" at bounding box center [377, 223] width 15 height 15
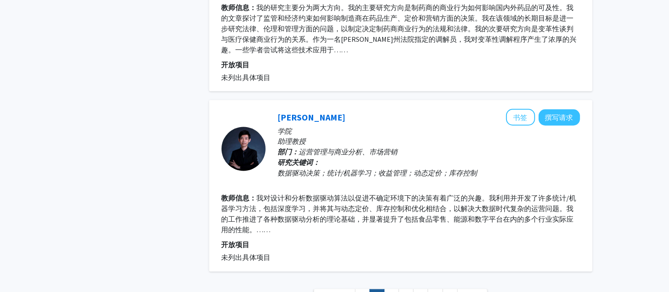
scroll to position [1603, 0]
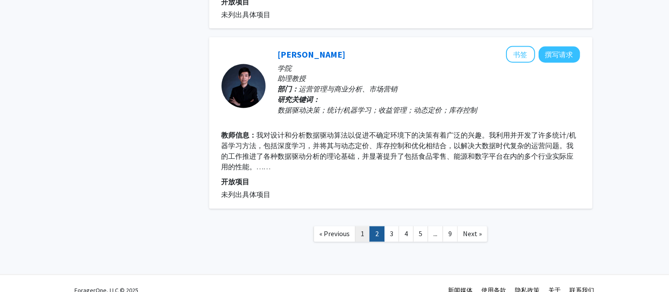
click at [358, 227] on link "1" at bounding box center [362, 234] width 15 height 15
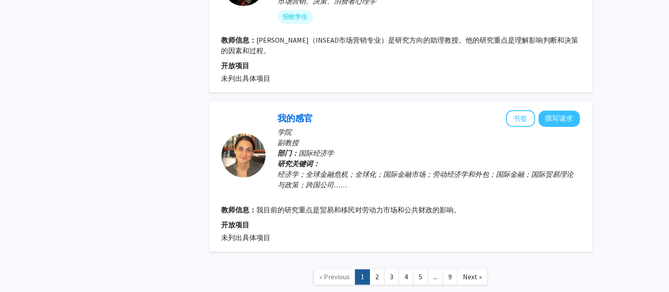
scroll to position [1732, 0]
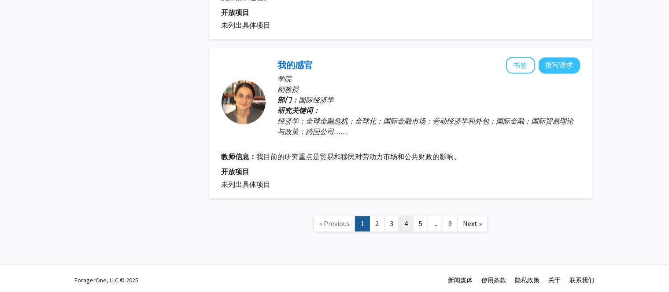
click at [406, 222] on link "4" at bounding box center [406, 223] width 15 height 15
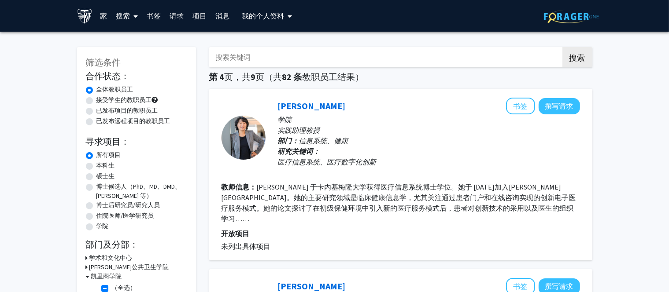
click at [121, 100] on font "接受学生的教职员工" at bounding box center [123, 100] width 55 height 8
click at [102, 100] on input "接受学生的教职员工" at bounding box center [99, 99] width 6 height 6
radio input "true"
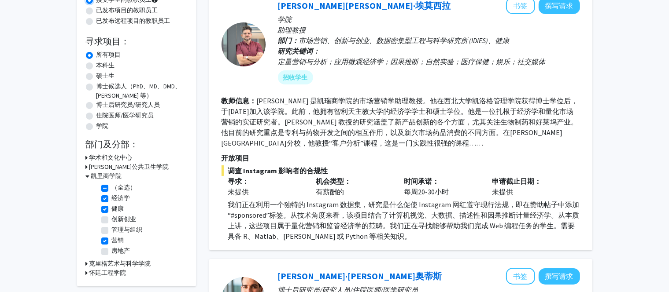
scroll to position [163, 0]
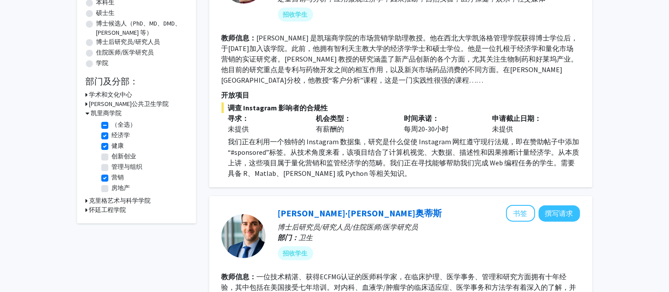
click at [112, 157] on label "创新创业" at bounding box center [124, 156] width 25 height 9
click at [112, 157] on input "创新创业" at bounding box center [115, 155] width 6 height 6
checkbox input "true"
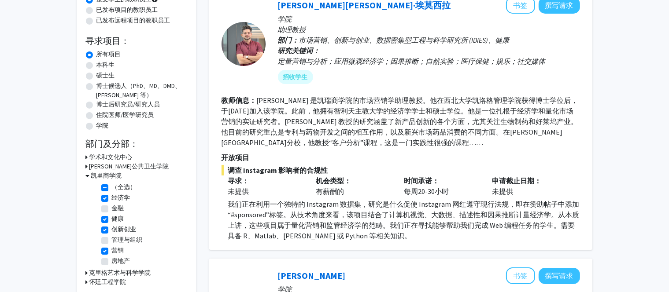
scroll to position [264, 0]
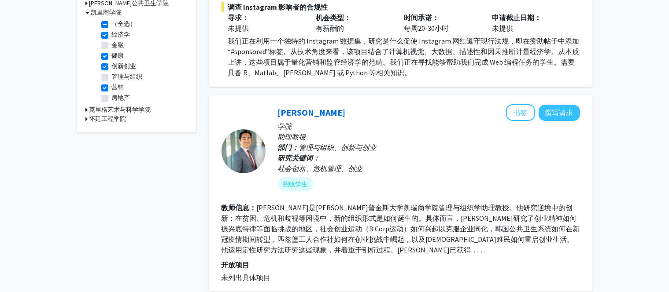
click at [112, 47] on label "金融" at bounding box center [118, 45] width 12 height 9
click at [112, 46] on input "金融" at bounding box center [115, 44] width 6 height 6
checkbox input "true"
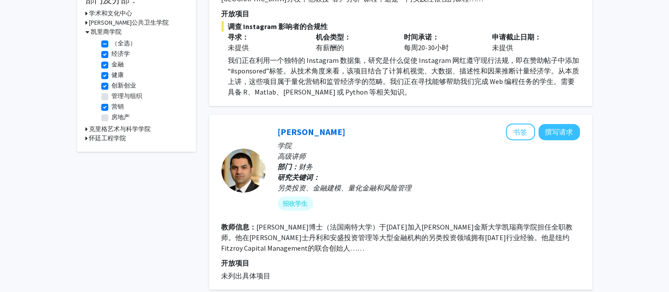
scroll to position [264, 0]
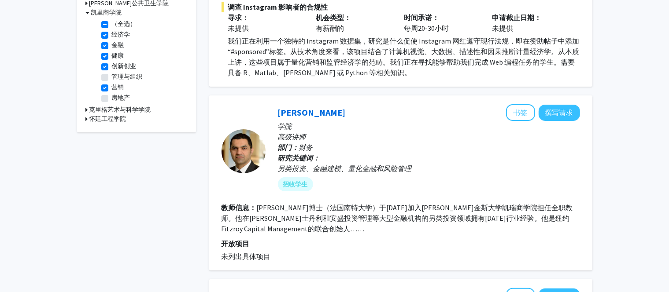
click at [109, 76] on fg-checkbox "管理与组织 管理与组织" at bounding box center [143, 77] width 84 height 11
click at [112, 79] on label "管理与组织" at bounding box center [127, 76] width 31 height 9
click at [112, 78] on input "管理与组织" at bounding box center [115, 75] width 6 height 6
checkbox input "true"
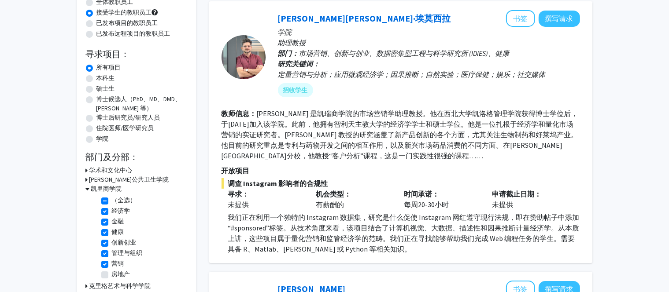
scroll to position [264, 0]
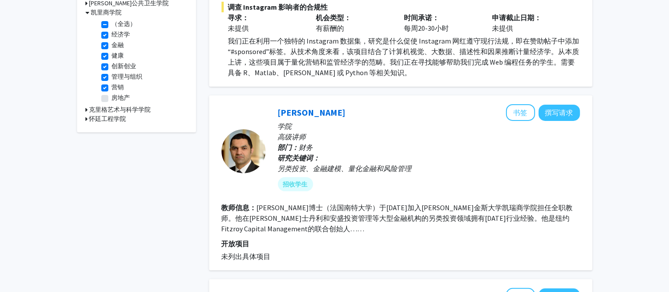
click at [112, 99] on label "房地产" at bounding box center [121, 97] width 18 height 9
click at [112, 99] on input "房地产" at bounding box center [115, 96] width 6 height 6
checkbox input "true"
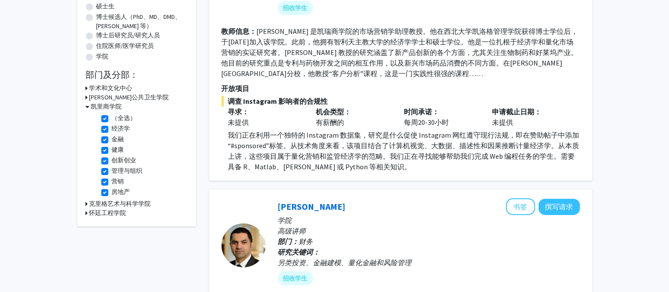
scroll to position [176, 0]
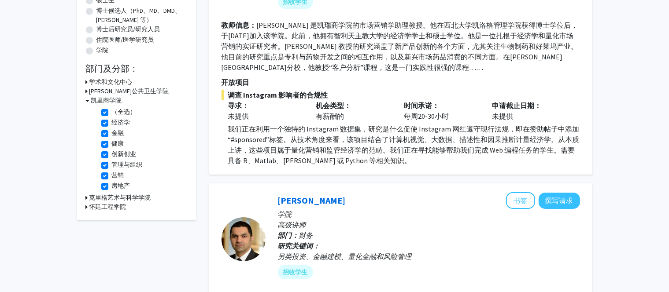
click at [95, 102] on font "凯里商学院" at bounding box center [106, 100] width 31 height 8
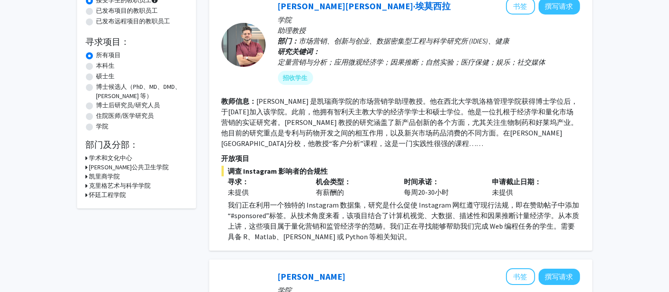
scroll to position [0, 0]
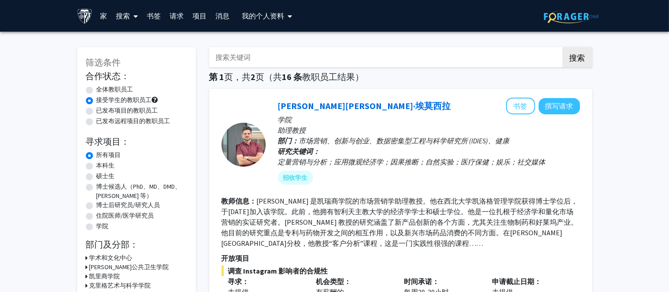
click at [105, 89] on font "全体教职员工" at bounding box center [114, 89] width 37 height 8
click at [102, 89] on input "全体教职员工" at bounding box center [99, 88] width 6 height 6
radio input "true"
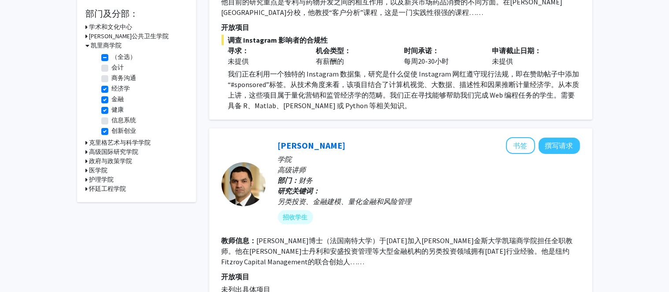
scroll to position [220, 0]
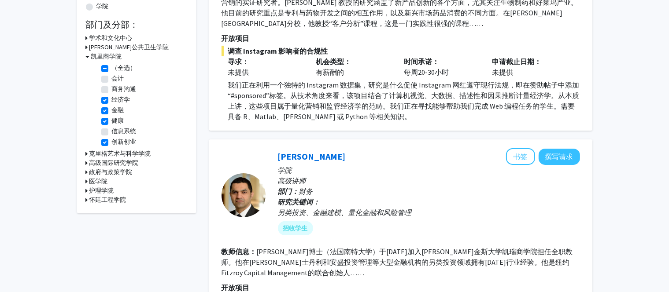
click at [112, 68] on label "（全选）" at bounding box center [124, 67] width 25 height 9
click at [112, 68] on input "（全选）" at bounding box center [115, 66] width 6 height 6
checkbox input "false"
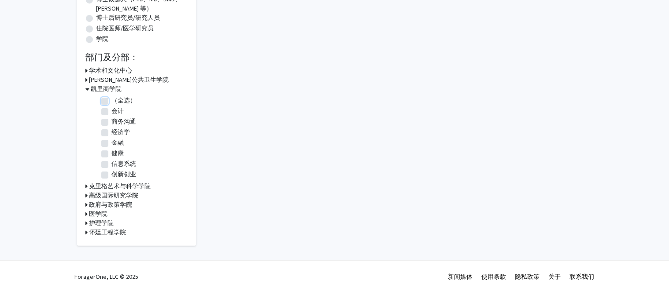
checkbox input "false"
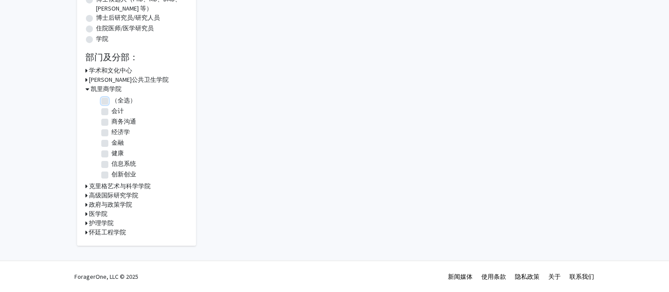
checkbox input "false"
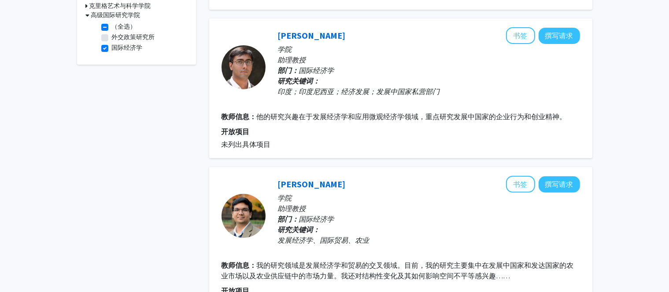
scroll to position [132, 0]
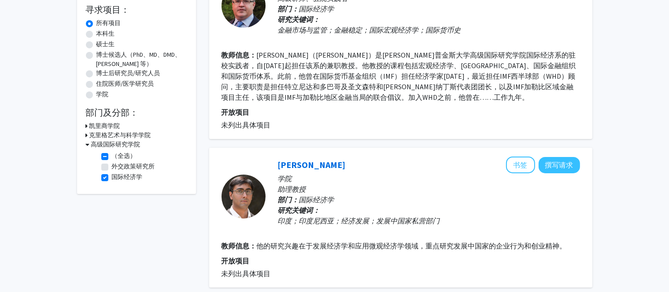
click at [109, 126] on font "凯里商学院" at bounding box center [104, 126] width 31 height 8
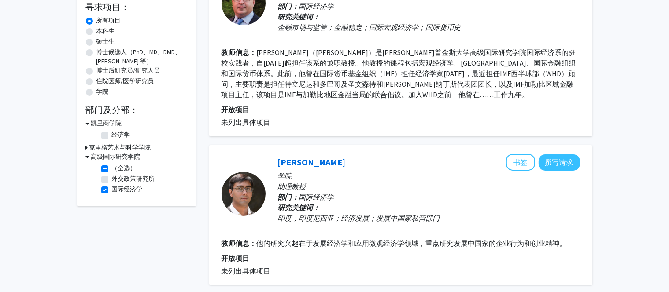
scroll to position [176, 0]
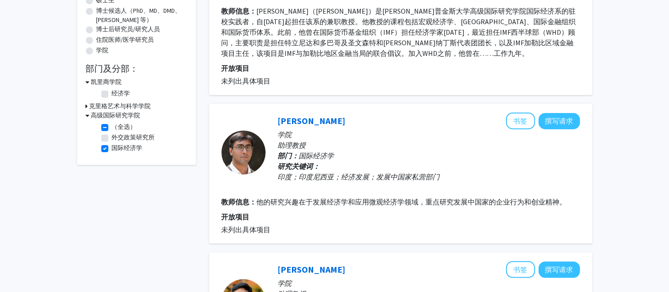
click at [112, 97] on label "经济学" at bounding box center [121, 93] width 18 height 9
click at [112, 95] on input "经济学" at bounding box center [115, 92] width 6 height 6
checkbox input "true"
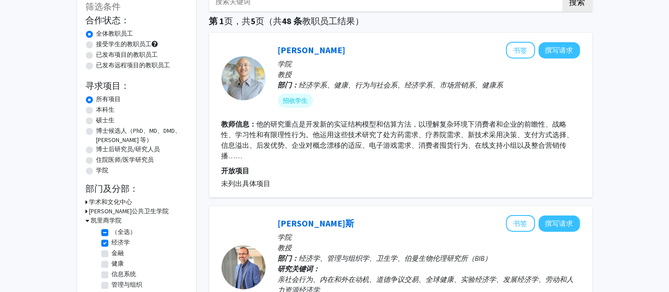
scroll to position [220, 0]
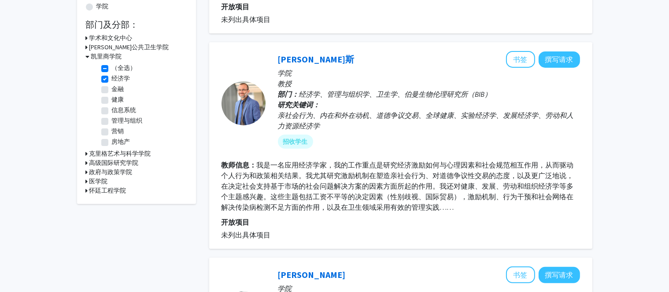
click at [112, 92] on label "金融" at bounding box center [118, 89] width 12 height 9
click at [112, 90] on input "金融" at bounding box center [115, 88] width 6 height 6
checkbox input "true"
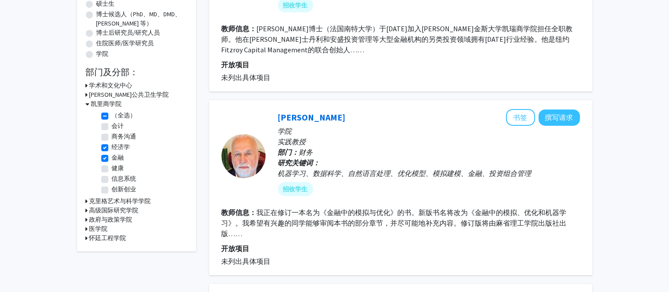
scroll to position [176, 0]
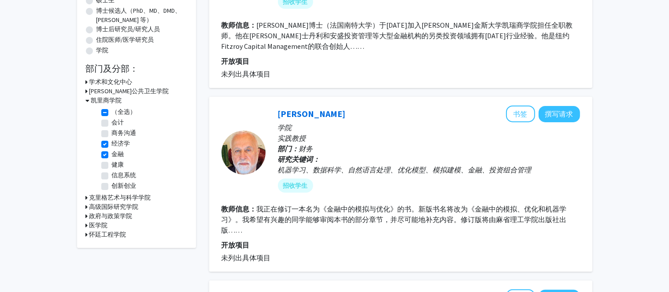
click at [112, 111] on label "（全选）" at bounding box center [124, 111] width 25 height 9
click at [112, 111] on input "（全选）" at bounding box center [115, 110] width 6 height 6
checkbox input "false"
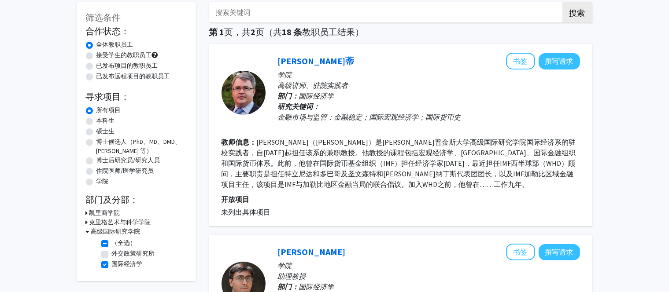
scroll to position [44, 0]
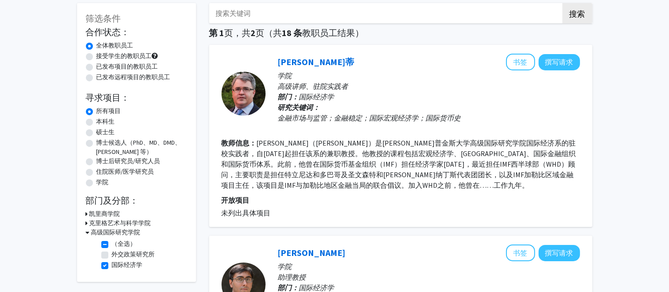
click at [96, 44] on font "全体教职员工" at bounding box center [114, 45] width 37 height 8
click at [96, 44] on input "全体教职员工" at bounding box center [99, 44] width 6 height 6
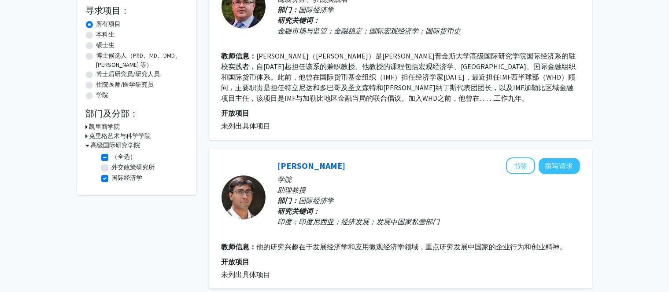
scroll to position [132, 0]
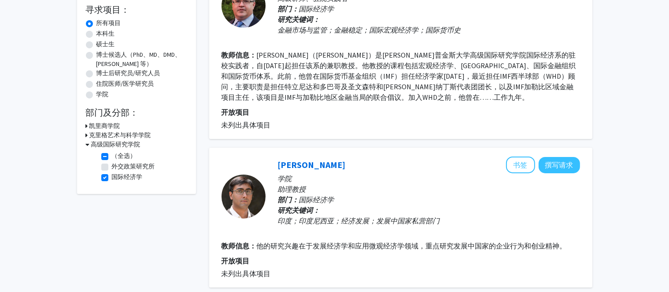
click at [112, 166] on label "外交政策研究所" at bounding box center [133, 166] width 43 height 9
click at [112, 166] on input "外交政策研究所" at bounding box center [115, 165] width 6 height 6
checkbox input "true"
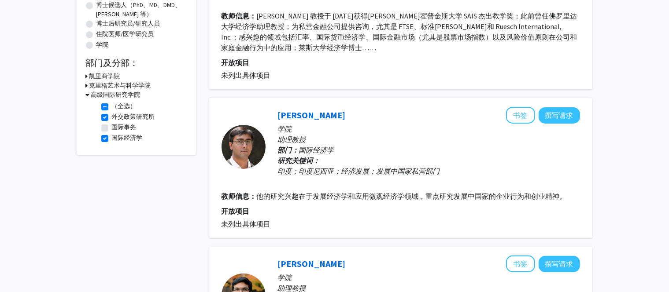
scroll to position [176, 0]
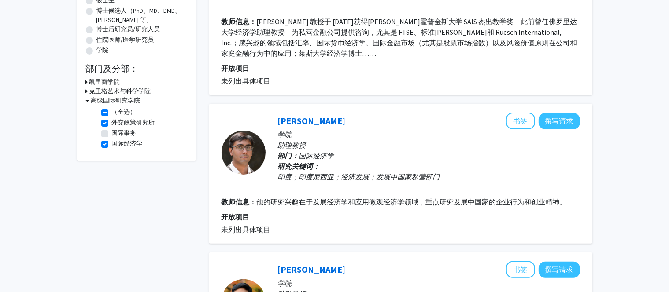
click at [112, 134] on label "国际事务" at bounding box center [124, 133] width 25 height 9
click at [112, 134] on input "国际事务" at bounding box center [115, 132] width 6 height 6
checkbox input "true"
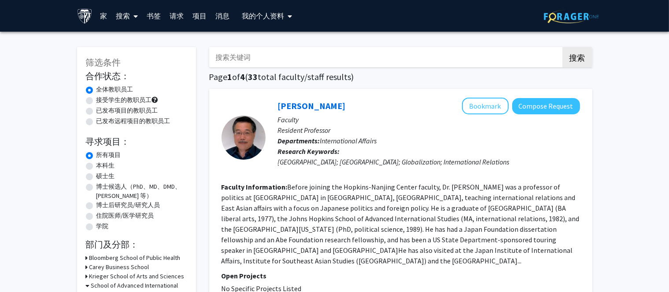
scroll to position [264, 0]
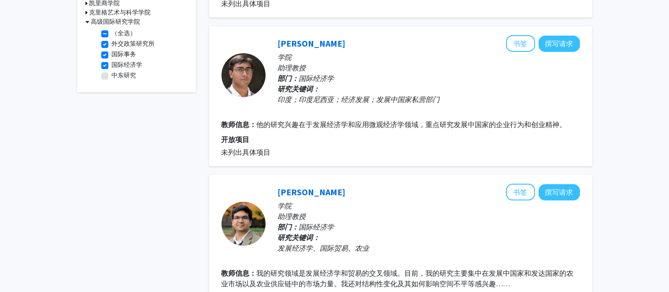
click at [108, 76] on fg-checkbox "中东研究 中东研究" at bounding box center [143, 76] width 84 height 11
click at [112, 76] on label "中东研究" at bounding box center [124, 75] width 25 height 9
click at [112, 76] on input "中东研究" at bounding box center [115, 74] width 6 height 6
checkbox input "true"
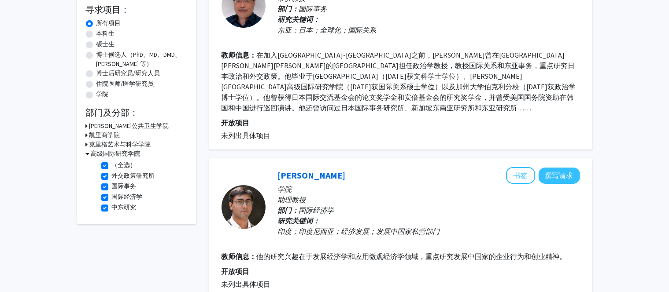
click at [108, 142] on font "克里格艺术与科学学院" at bounding box center [120, 145] width 62 height 8
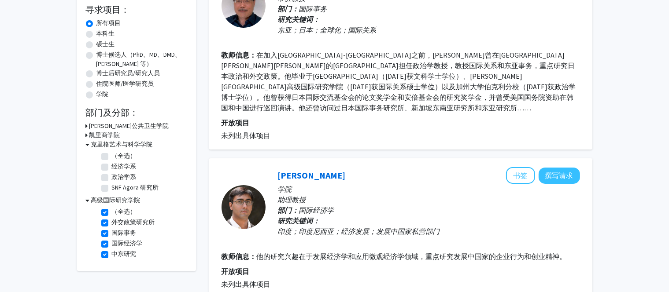
click at [106, 134] on font "凯里商学院" at bounding box center [104, 135] width 31 height 8
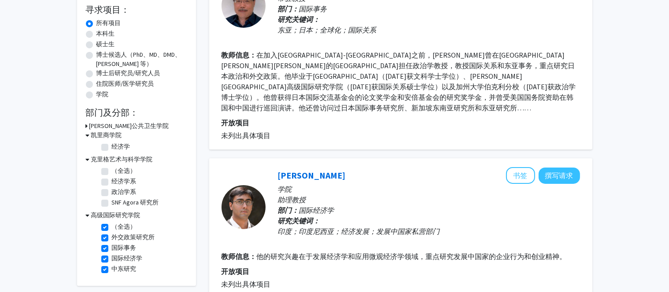
click at [112, 148] on label "经济学" at bounding box center [121, 146] width 18 height 9
click at [112, 148] on input "经济学" at bounding box center [115, 145] width 6 height 6
checkbox input "true"
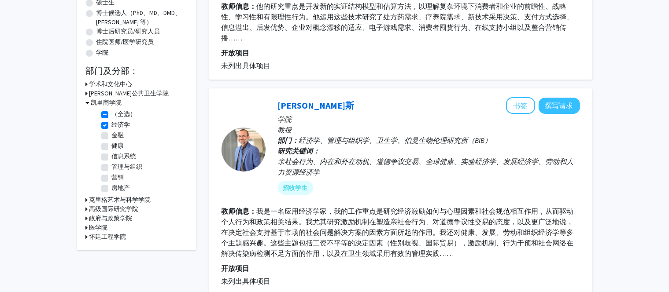
scroll to position [176, 0]
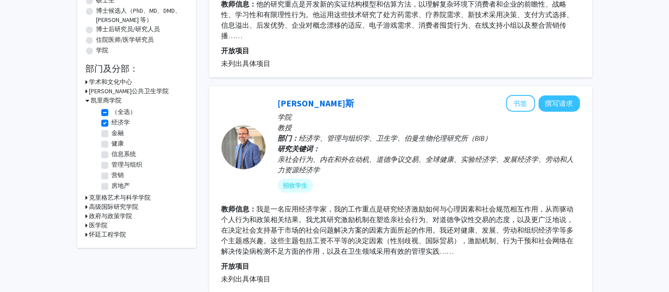
click at [112, 133] on label "金融" at bounding box center [118, 133] width 12 height 9
click at [112, 133] on input "金融" at bounding box center [115, 132] width 6 height 6
checkbox input "true"
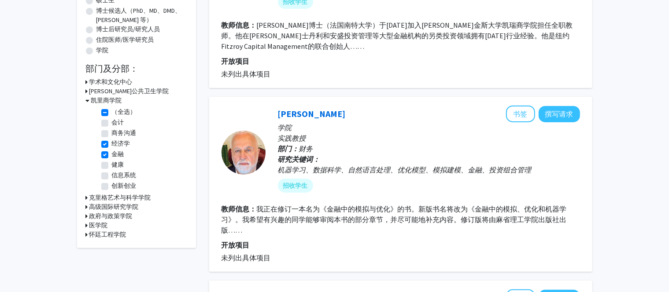
click at [112, 162] on label "健康" at bounding box center [118, 164] width 12 height 9
click at [112, 162] on input "健康" at bounding box center [115, 163] width 6 height 6
checkbox input "true"
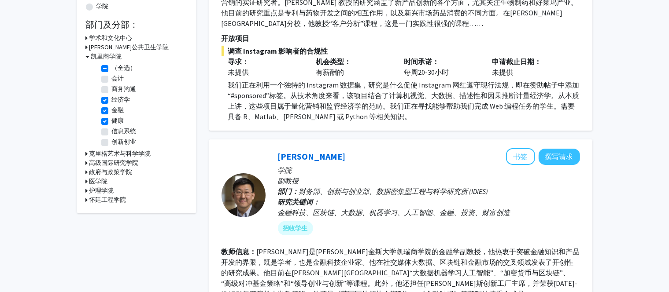
click at [112, 140] on label "创新创业" at bounding box center [124, 141] width 25 height 9
click at [112, 140] on input "创新创业" at bounding box center [115, 140] width 6 height 6
checkbox input "true"
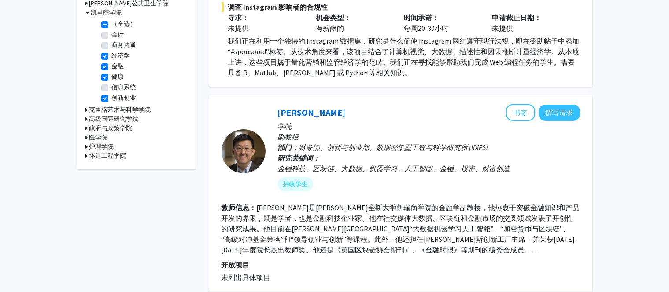
click at [112, 90] on label "信息系统" at bounding box center [124, 87] width 25 height 9
click at [112, 89] on input "信息系统" at bounding box center [115, 86] width 6 height 6
checkbox input "true"
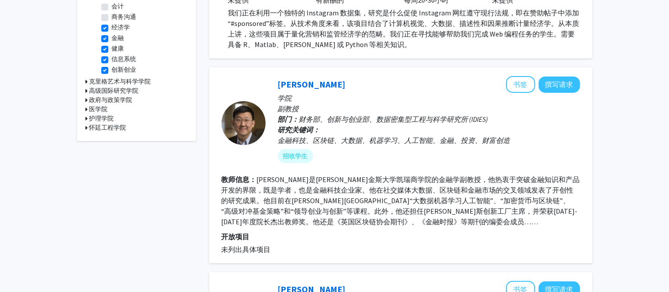
scroll to position [308, 0]
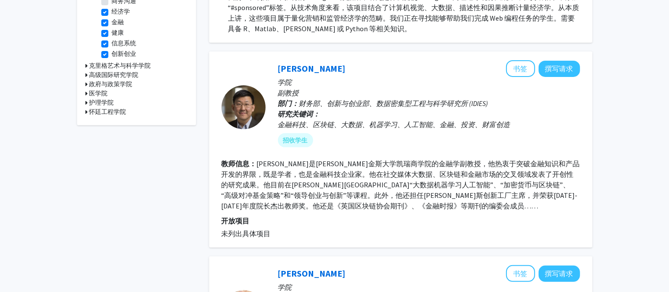
click at [241, 116] on div at bounding box center [244, 107] width 44 height 44
click at [291, 67] on font "[PERSON_NAME]" at bounding box center [312, 68] width 68 height 11
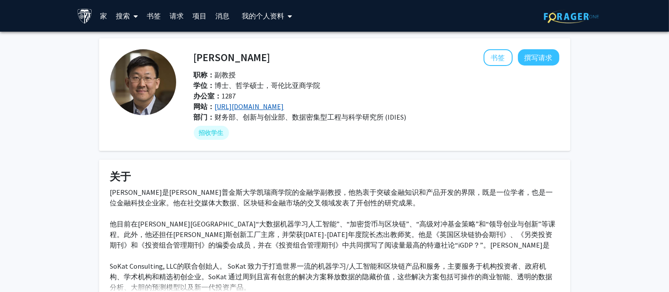
click at [244, 109] on font "[URL][DOMAIN_NAME]" at bounding box center [249, 106] width 69 height 9
drag, startPoint x: 196, startPoint y: 62, endPoint x: 233, endPoint y: 61, distance: 36.1
click at [233, 61] on div "[PERSON_NAME] 撰写请求" at bounding box center [376, 57] width 379 height 17
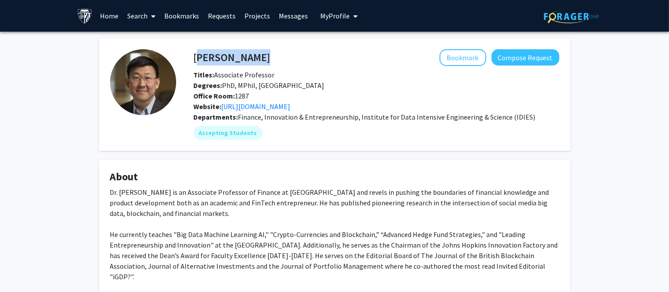
drag, startPoint x: 195, startPoint y: 56, endPoint x: 293, endPoint y: 56, distance: 98.7
click at [293, 56] on div "[PERSON_NAME] Bookmark Compose Request" at bounding box center [376, 57] width 379 height 17
copy h4 "[PERSON_NAME]"
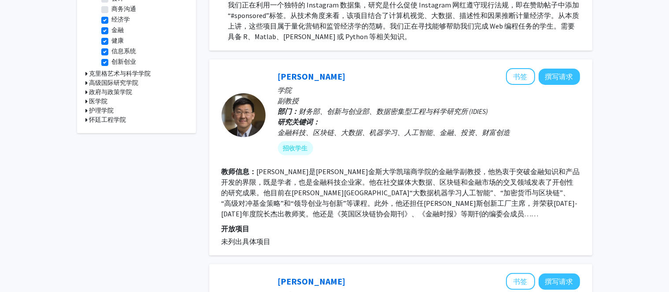
scroll to position [308, 0]
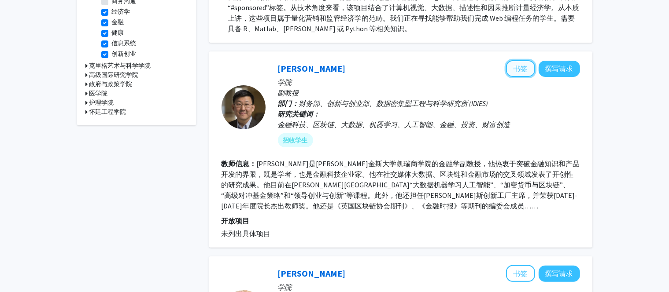
click at [514, 70] on font "书签" at bounding box center [521, 68] width 14 height 9
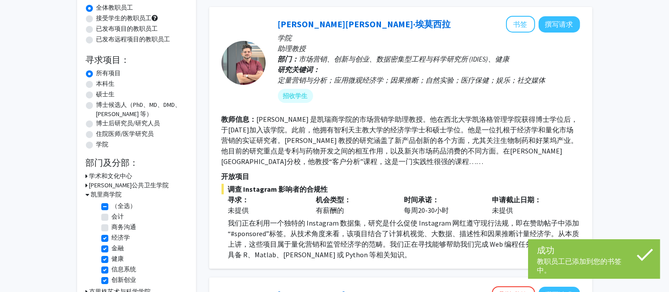
scroll to position [0, 0]
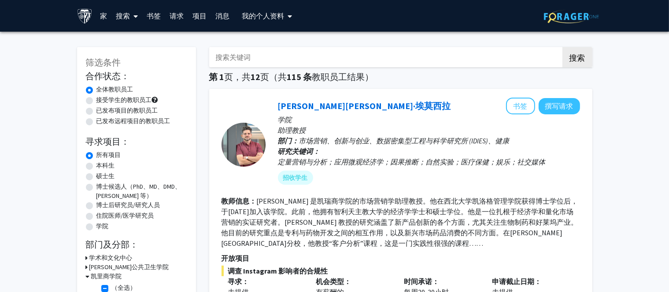
click at [154, 14] on font "书签" at bounding box center [154, 15] width 14 height 9
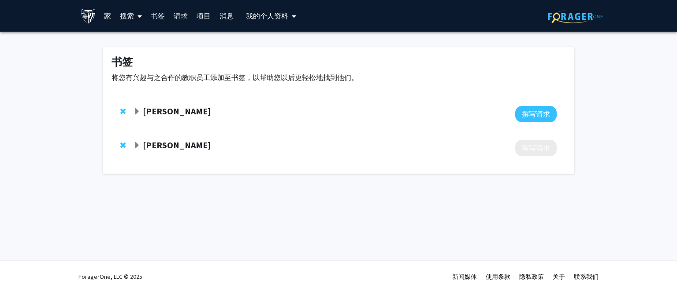
click at [153, 146] on font "[PERSON_NAME]" at bounding box center [177, 145] width 68 height 11
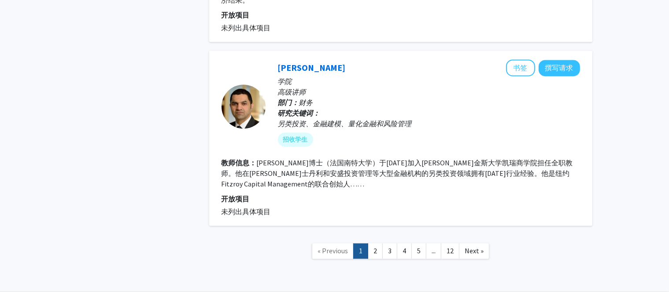
scroll to position [1799, 0]
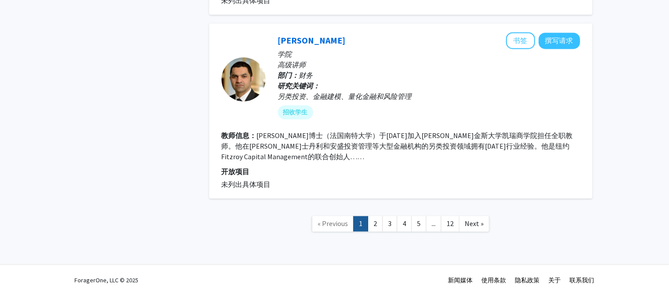
click at [379, 223] on link "2" at bounding box center [375, 223] width 15 height 15
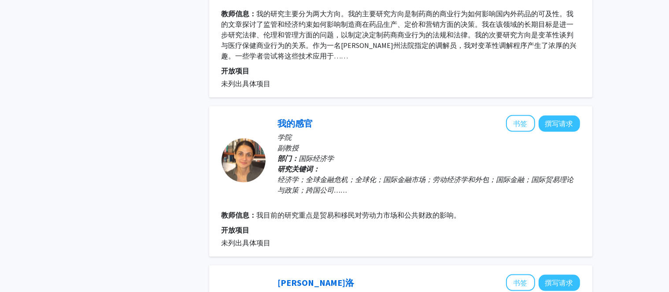
scroll to position [1561, 0]
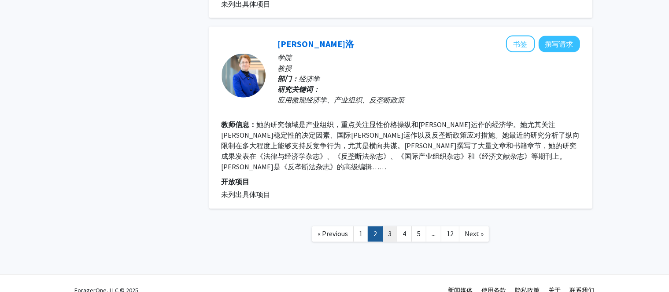
click at [388, 227] on link "3" at bounding box center [389, 234] width 15 height 15
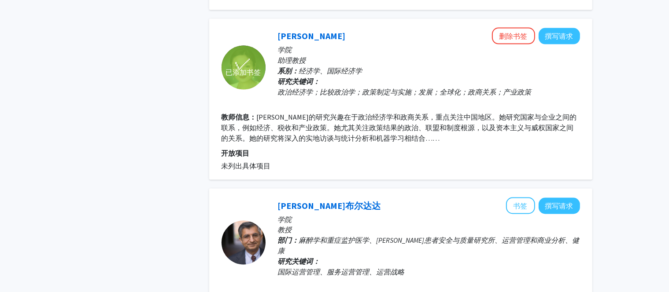
scroll to position [1454, 0]
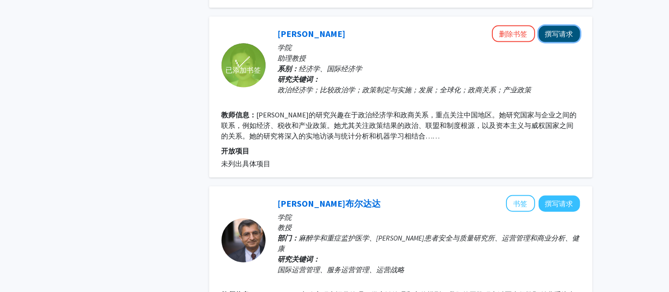
click at [564, 30] on font "撰写请求" at bounding box center [559, 34] width 28 height 9
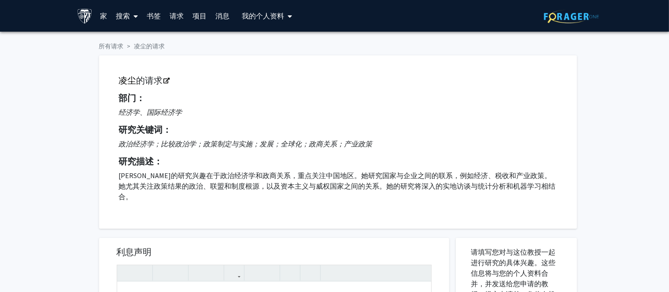
click at [155, 12] on font "书签" at bounding box center [154, 15] width 14 height 9
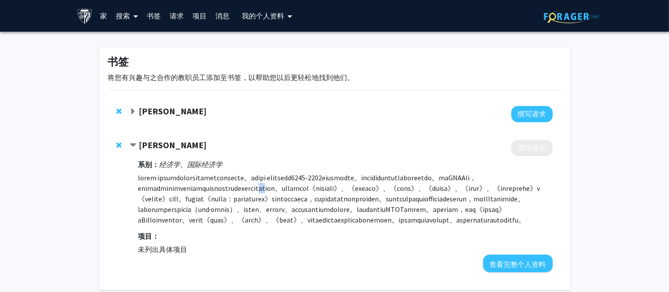
drag, startPoint x: 190, startPoint y: 198, endPoint x: 203, endPoint y: 198, distance: 12.8
click at [203, 198] on font at bounding box center [339, 199] width 402 height 51
click at [205, 201] on font at bounding box center [339, 199] width 402 height 51
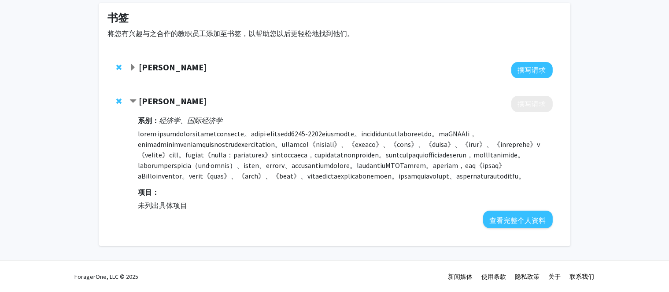
scroll to position [86, 0]
click at [515, 216] on font "查看完整个人资料" at bounding box center [518, 220] width 56 height 9
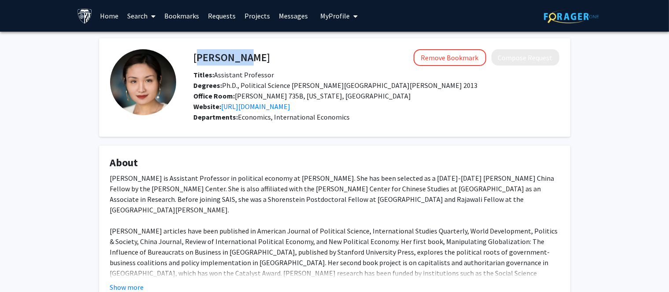
drag, startPoint x: 238, startPoint y: 57, endPoint x: 194, endPoint y: 58, distance: 43.6
click at [194, 58] on h4 "[PERSON_NAME]" at bounding box center [232, 57] width 77 height 16
copy h4 "[PERSON_NAME]"
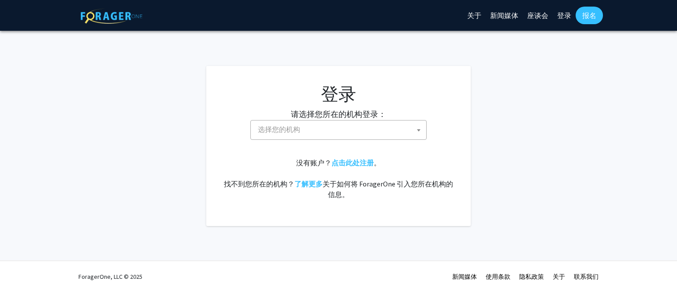
select select
